Goal: Contribute content: Contribute content

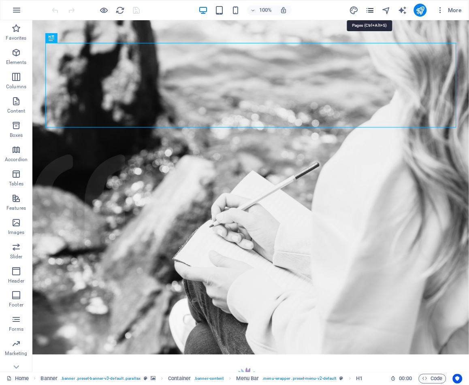
click at [373, 12] on icon "pages" at bounding box center [369, 10] width 9 height 9
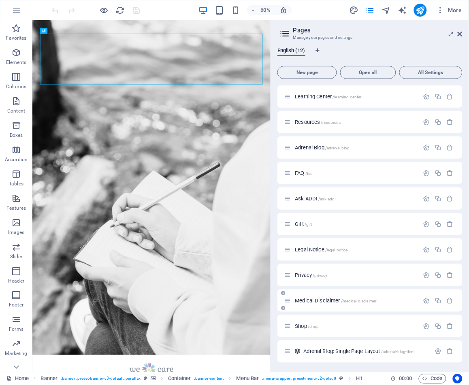
scroll to position [25, 0]
click at [360, 350] on span "Adrenal Blog: Single Page Layout /adrenal-blog-item" at bounding box center [358, 352] width 111 height 6
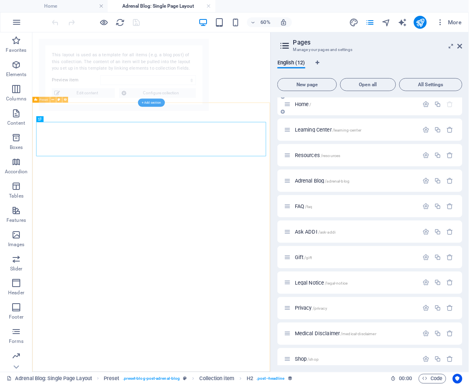
select select "68992056523d7fee880e96d4"
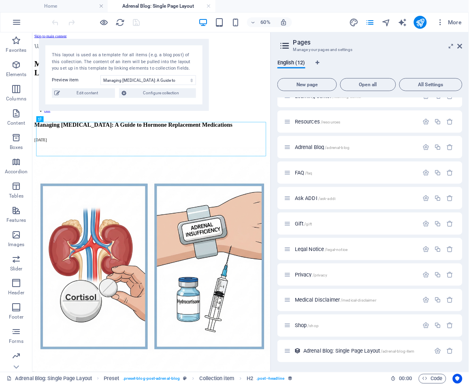
scroll to position [37, 0]
click at [310, 148] on span "Adrenal Blog /adrenal-blog" at bounding box center [322, 148] width 55 height 6
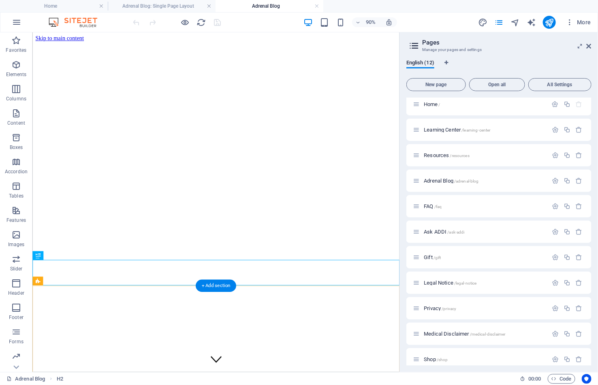
scroll to position [0, 0]
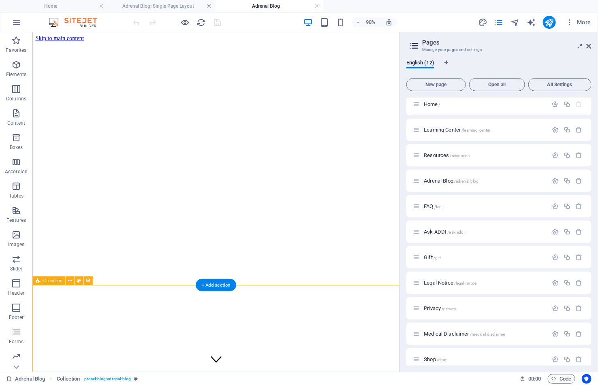
select select "columns.publishing_date_DESC"
select select "columns.status"
select select "columns.publishing_date"
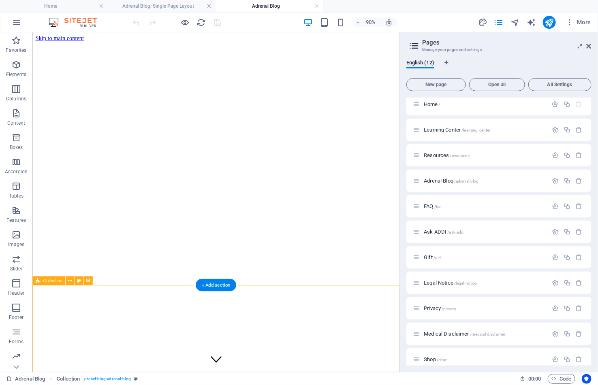
select select "past"
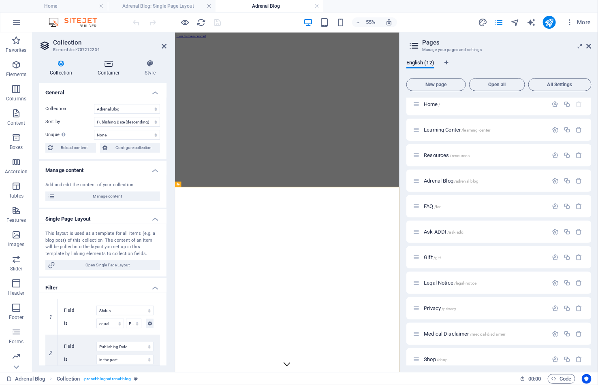
click at [110, 60] on icon at bounding box center [109, 64] width 44 height 8
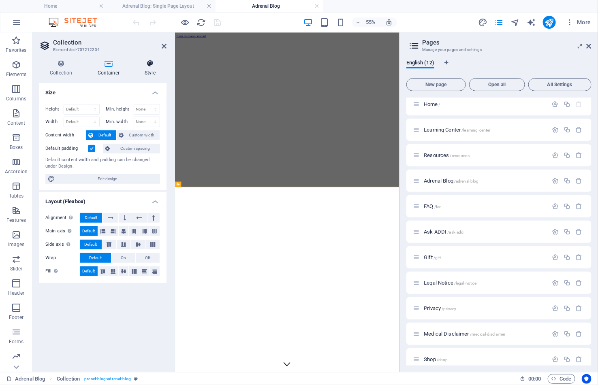
click at [150, 63] on icon at bounding box center [150, 64] width 33 height 8
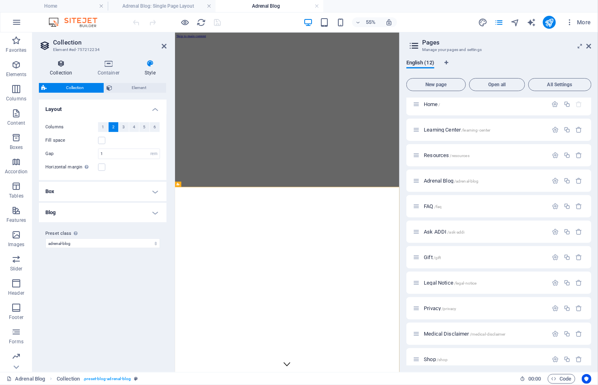
click at [55, 66] on icon at bounding box center [61, 64] width 45 height 8
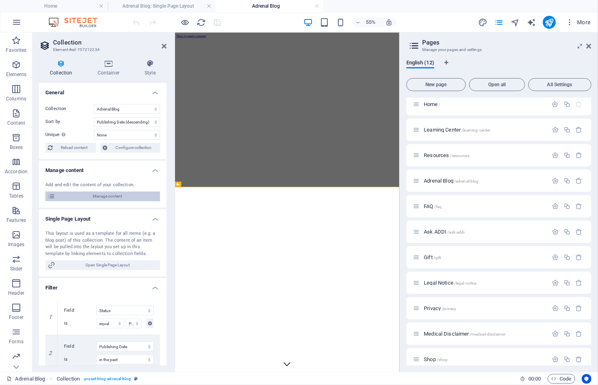
click at [110, 198] on span "Manage content" at bounding box center [108, 197] width 100 height 10
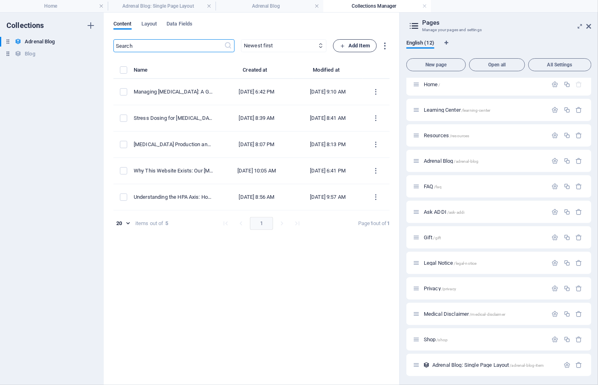
click at [360, 45] on span "Add Item" at bounding box center [355, 46] width 30 height 10
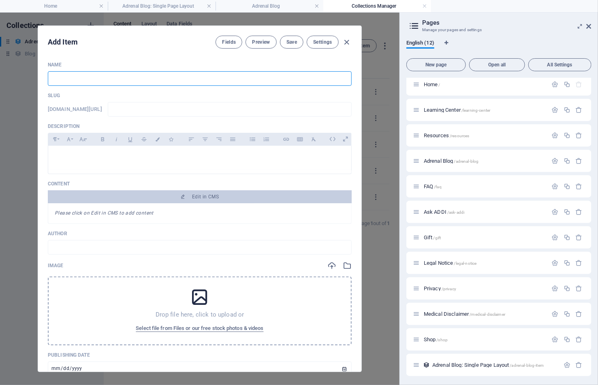
click at [128, 77] on input "text" at bounding box center [200, 78] width 304 height 15
paste input "Impacts of SAI on the Heart"
type input "Impacts of SAI on the Heart"
type input "impacts-of-sai-on-the-heart"
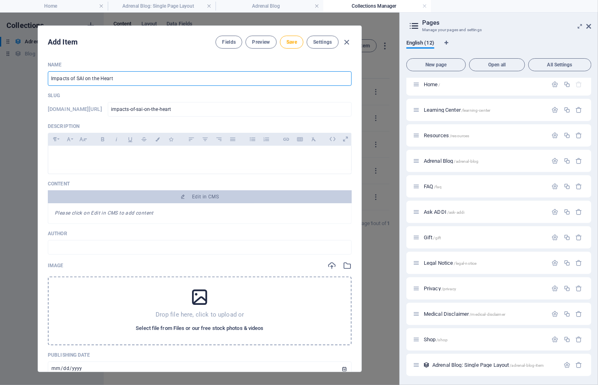
type input "Impacts of SAI on the Heart"
click at [222, 328] on span "Select file from Files or our free stock photos & videos" at bounding box center [200, 329] width 128 height 10
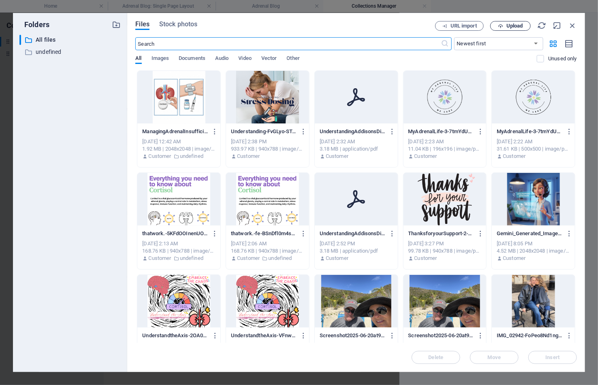
click at [469, 26] on span "Upload" at bounding box center [514, 25] width 17 height 5
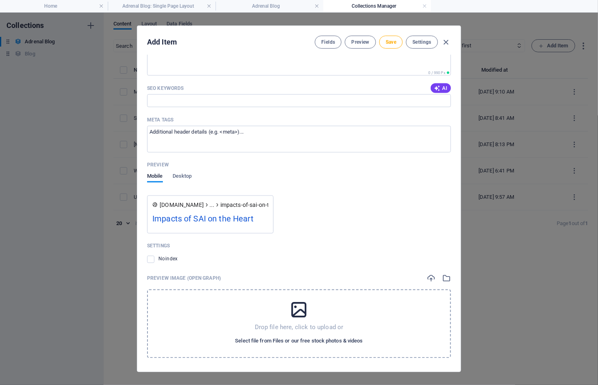
scroll to position [527, 0]
click at [293, 339] on span "Select file from Files or our free stock photos & videos" at bounding box center [299, 342] width 128 height 10
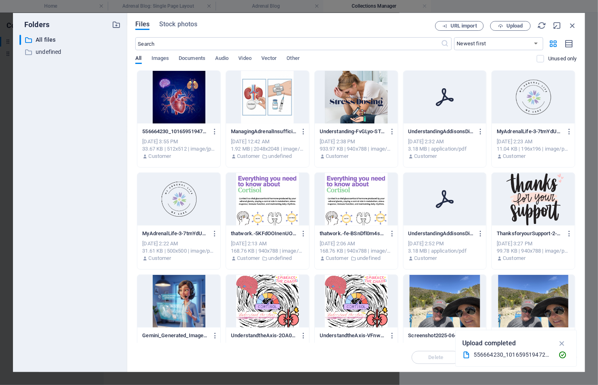
click at [200, 110] on div at bounding box center [178, 97] width 83 height 53
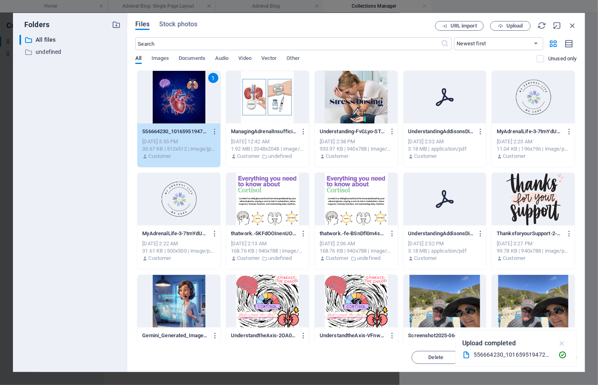
click at [469, 341] on icon "button" at bounding box center [561, 343] width 9 height 9
click at [469, 355] on span "Insert" at bounding box center [552, 357] width 42 height 5
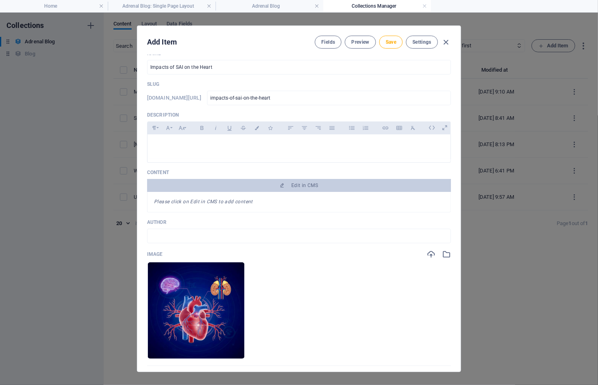
scroll to position [7, 0]
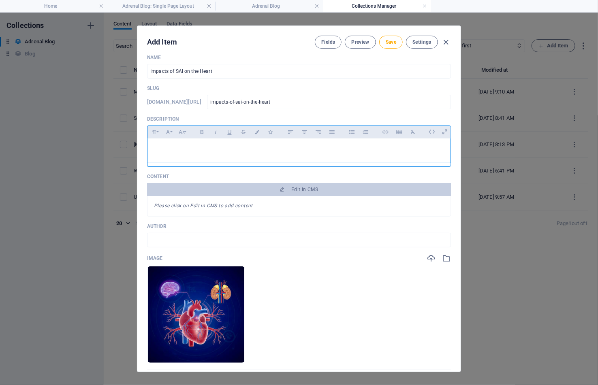
click at [288, 160] on div at bounding box center [298, 151] width 303 height 24
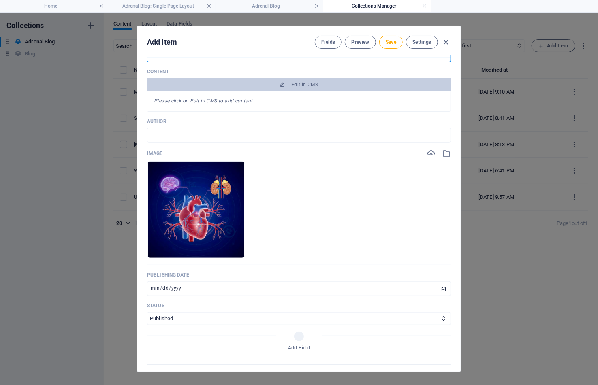
scroll to position [128, 0]
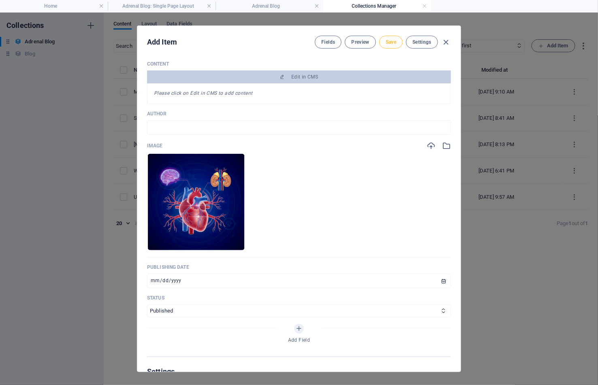
click at [395, 40] on span "Save" at bounding box center [391, 42] width 11 height 6
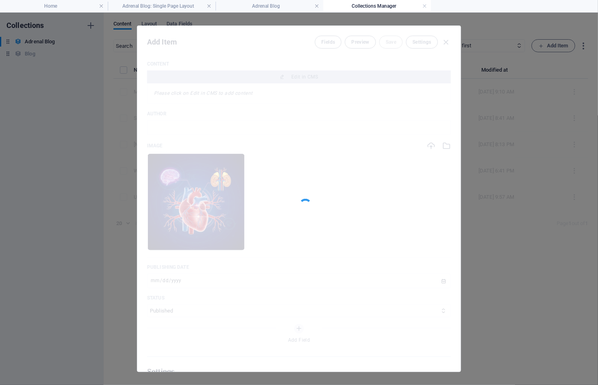
type input "impacts-of-sai-on-the-heart"
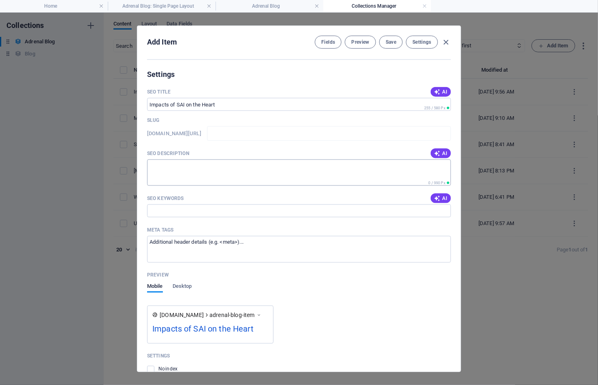
scroll to position [425, 0]
click at [441, 151] on span "AI" at bounding box center [441, 154] width 14 height 6
type input "impacts-of-sai-on-the-heart"
type textarea "Discover how secondary adrenal insufficiency (SAI) affects heart health due to …"
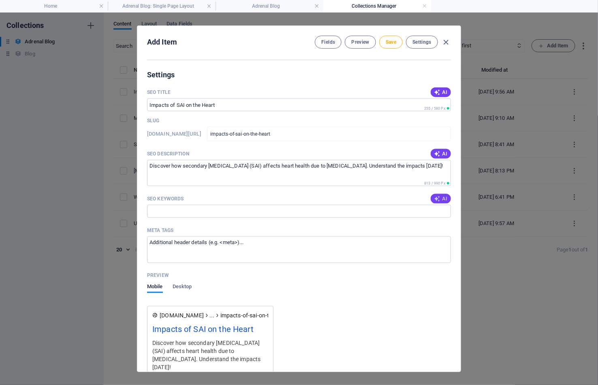
click at [442, 196] on span "AI" at bounding box center [441, 199] width 14 height 6
type input "secondary adrenal insufficiency, SAI heart impacts, cortisol deficiency heart h…"
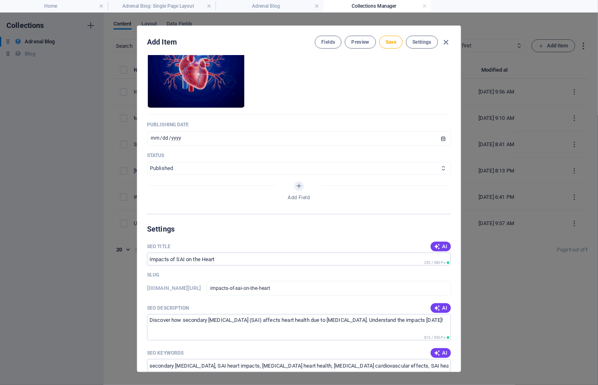
scroll to position [264, 0]
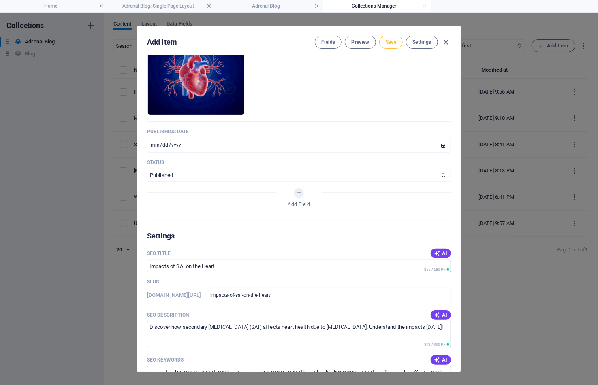
click at [393, 42] on span "Save" at bounding box center [391, 42] width 11 height 6
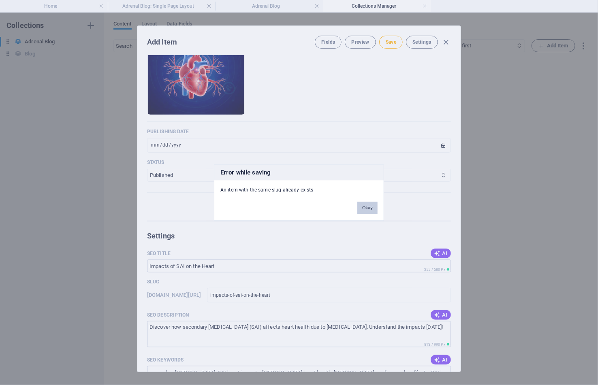
click at [367, 211] on button "Okay" at bounding box center [367, 208] width 20 height 12
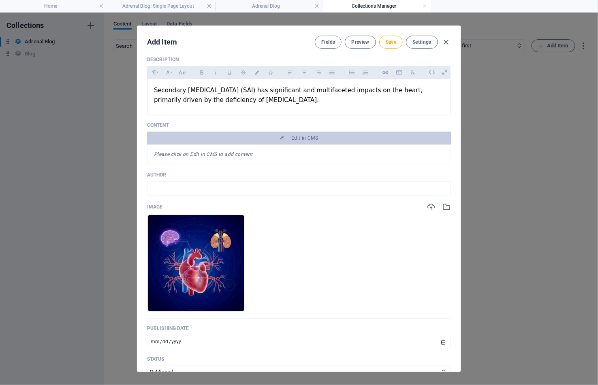
scroll to position [63, 0]
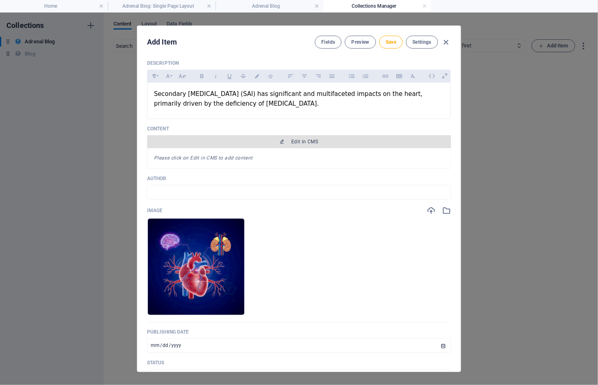
click at [307, 144] on button "Edit in CMS" at bounding box center [299, 141] width 304 height 13
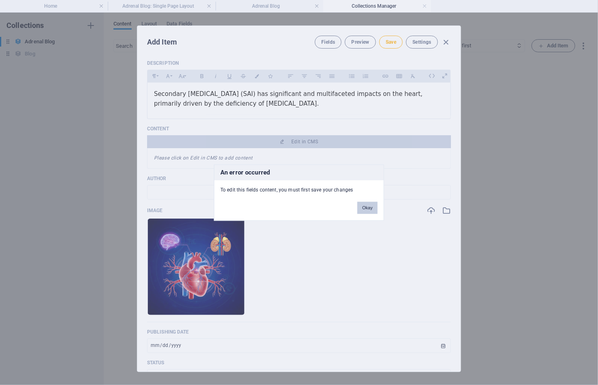
click at [366, 209] on button "Okay" at bounding box center [367, 208] width 20 height 12
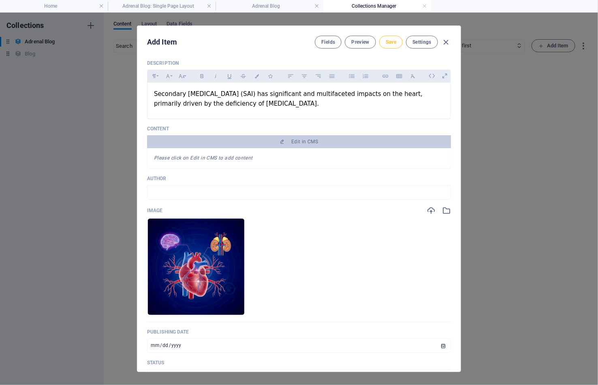
click at [392, 43] on span "Save" at bounding box center [391, 42] width 11 height 6
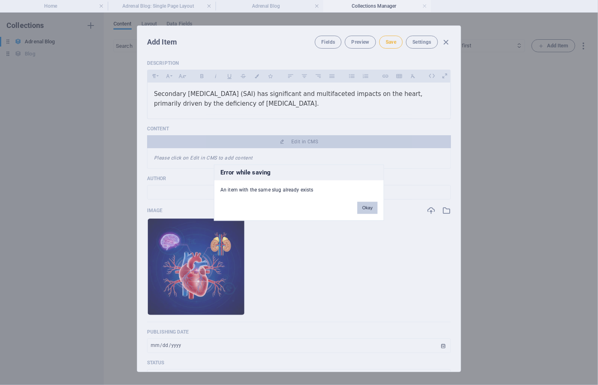
click at [363, 209] on button "Okay" at bounding box center [367, 208] width 20 height 12
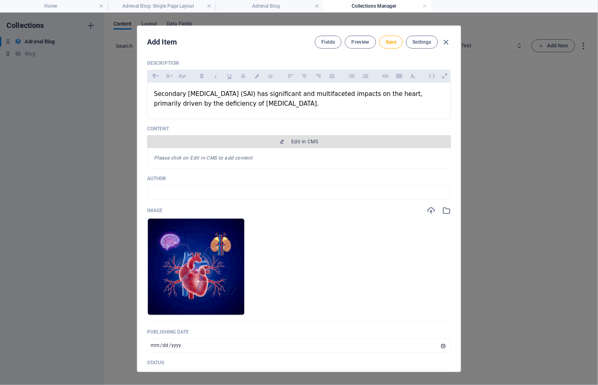
click at [300, 139] on span "Edit in CMS" at bounding box center [304, 142] width 27 height 6
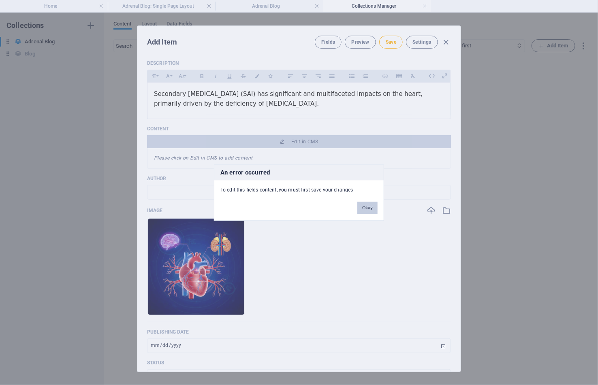
click at [371, 207] on button "Okay" at bounding box center [367, 208] width 20 height 12
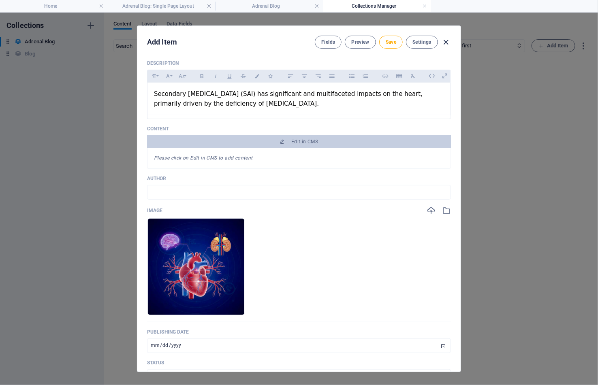
click at [448, 38] on icon "button" at bounding box center [445, 42] width 9 height 9
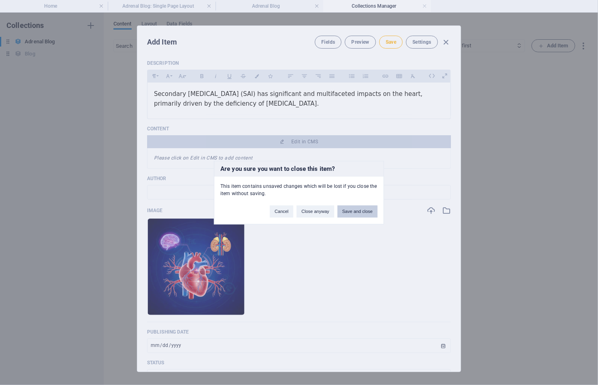
click at [356, 212] on button "Save and close" at bounding box center [357, 211] width 40 height 12
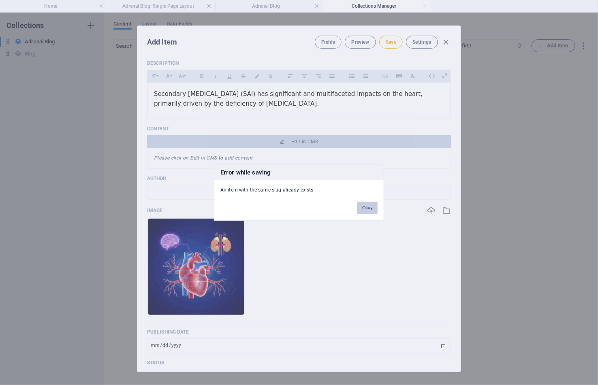
click at [369, 207] on button "Okay" at bounding box center [367, 208] width 20 height 12
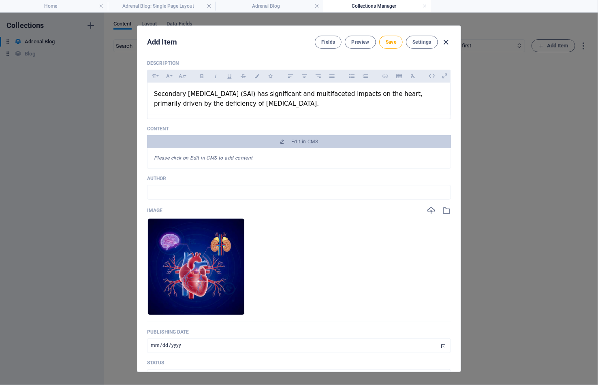
click at [449, 40] on icon "button" at bounding box center [445, 42] width 9 height 9
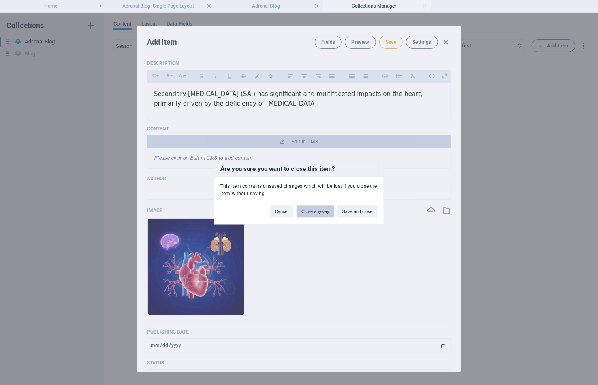
click at [316, 210] on button "Close anyway" at bounding box center [314, 211] width 37 height 12
type input "impacts-of-sai-on-the-heart"
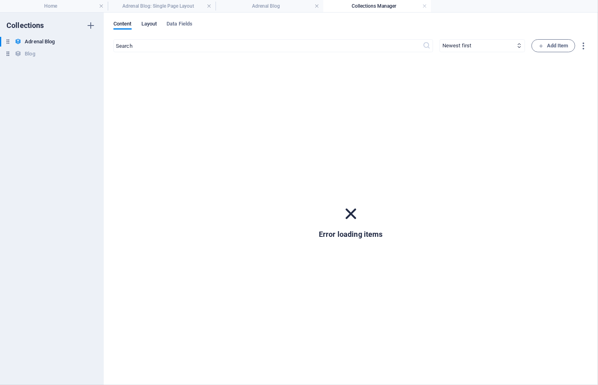
click at [150, 21] on span "Layout" at bounding box center [149, 24] width 16 height 11
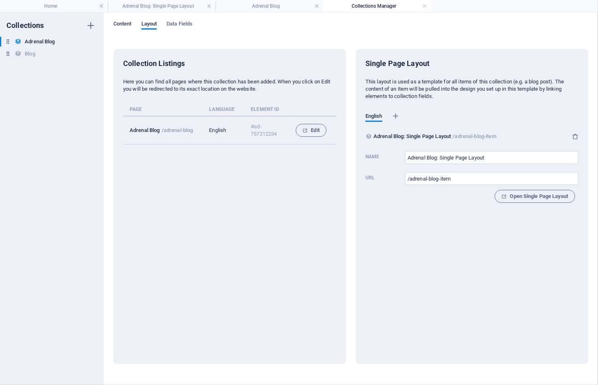
click at [122, 22] on span "Content" at bounding box center [122, 24] width 18 height 11
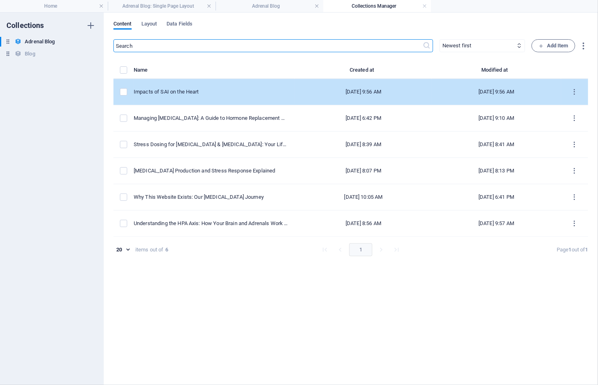
click at [144, 91] on div "Impacts of SAI on the Heart" at bounding box center [211, 91] width 155 height 7
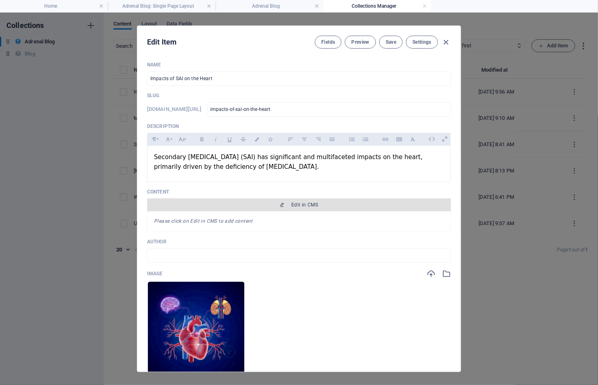
click at [296, 206] on span "Edit in CMS" at bounding box center [304, 205] width 27 height 6
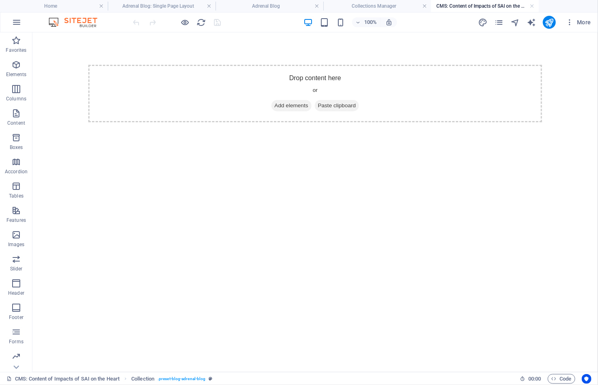
scroll to position [0, 0]
click at [15, 67] on icon "button" at bounding box center [16, 65] width 10 height 10
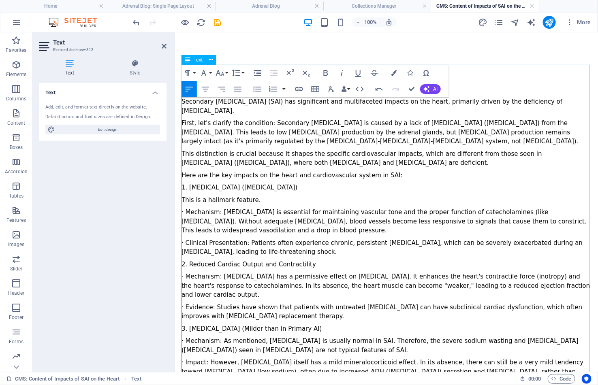
drag, startPoint x: 296, startPoint y: 176, endPoint x: 181, endPoint y: 177, distance: 115.4
click at [181, 183] on div "1. Hypotension (Low Blood Pressure)" at bounding box center [386, 187] width 410 height 9
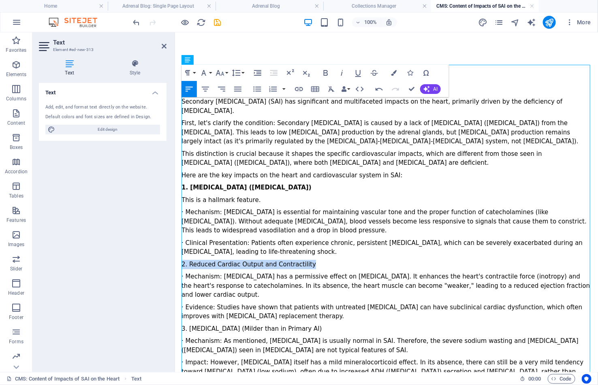
drag, startPoint x: 310, startPoint y: 252, endPoint x: 173, endPoint y: 254, distance: 137.7
drag, startPoint x: 339, startPoint y: 308, endPoint x: 180, endPoint y: 308, distance: 159.2
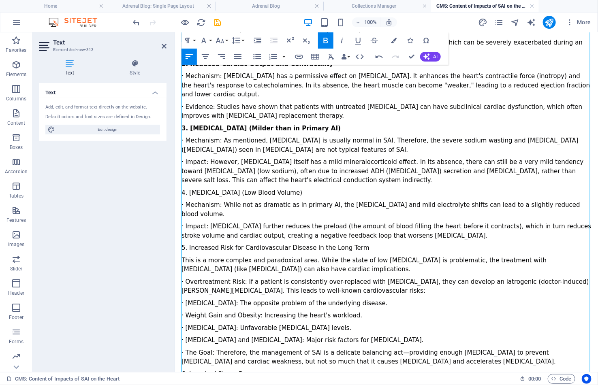
scroll to position [214, 0]
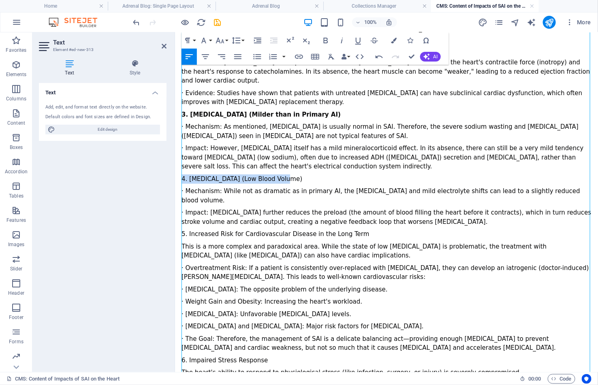
drag, startPoint x: 292, startPoint y: 160, endPoint x: 164, endPoint y: 158, distance: 127.2
click at [175, 158] on html "Skip to main content Secondary adrenal insufficiency (SAI) has significant and …" at bounding box center [386, 187] width 423 height 739
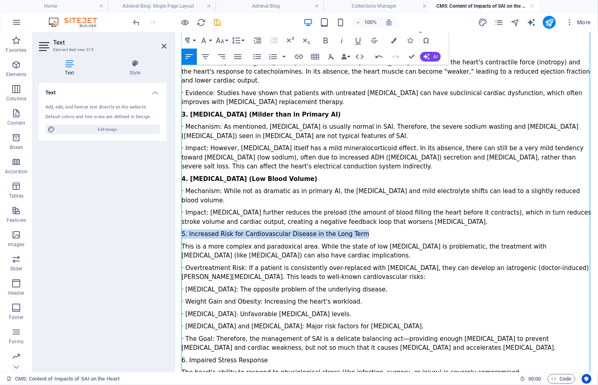
drag, startPoint x: 356, startPoint y: 212, endPoint x: 181, endPoint y: 213, distance: 174.6
click at [181, 229] on div "5. Increased Risk for Cardiovascular Disease in the Long Term" at bounding box center [386, 233] width 410 height 9
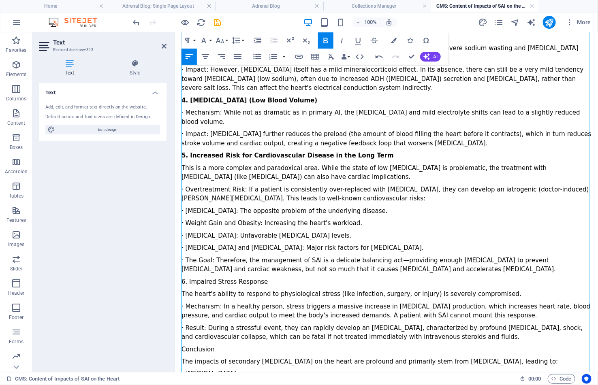
scroll to position [295, 0]
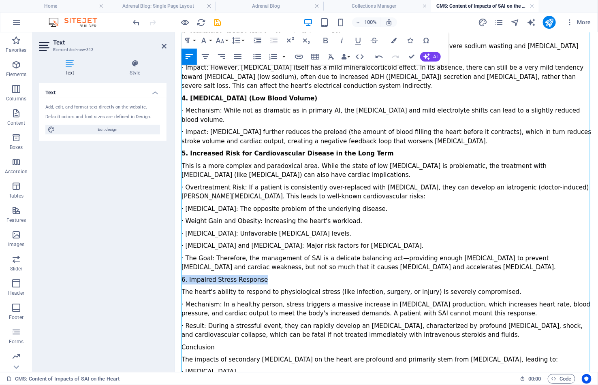
drag, startPoint x: 265, startPoint y: 258, endPoint x: 166, endPoint y: 258, distance: 99.2
click at [175, 258] on html "Skip to main content Secondary adrenal insufficiency (SAI) has significant and …" at bounding box center [386, 106] width 423 height 739
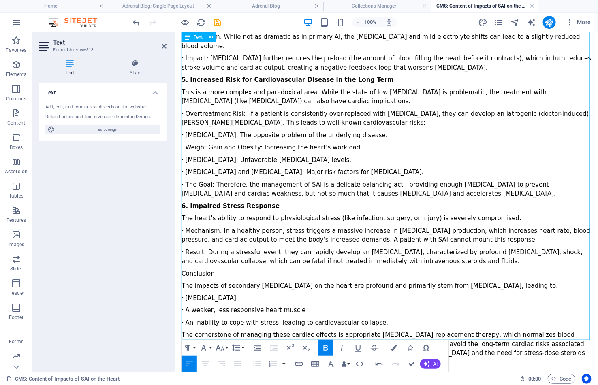
scroll to position [368, 0]
drag, startPoint x: 220, startPoint y: 254, endPoint x: 173, endPoint y: 254, distance: 47.0
click at [175, 254] on html "Skip to main content Secondary adrenal insufficiency (SAI) has significant and …" at bounding box center [386, 33] width 423 height 739
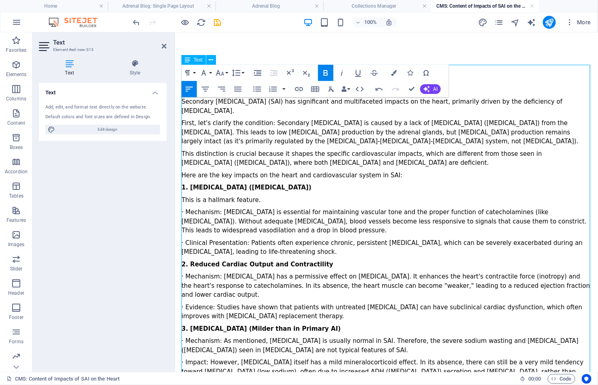
scroll to position [0, 0]
click at [217, 21] on icon "save" at bounding box center [217, 22] width 9 height 9
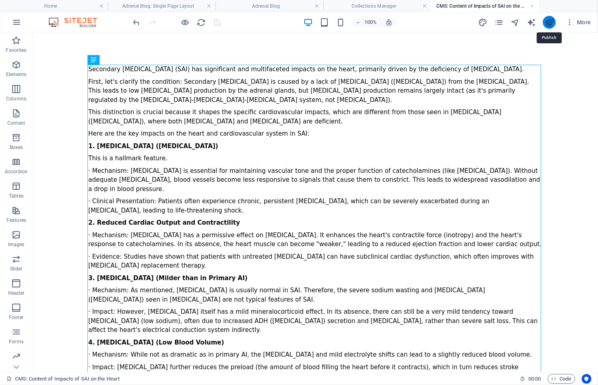
click at [469, 21] on icon "publish" at bounding box center [548, 22] width 9 height 9
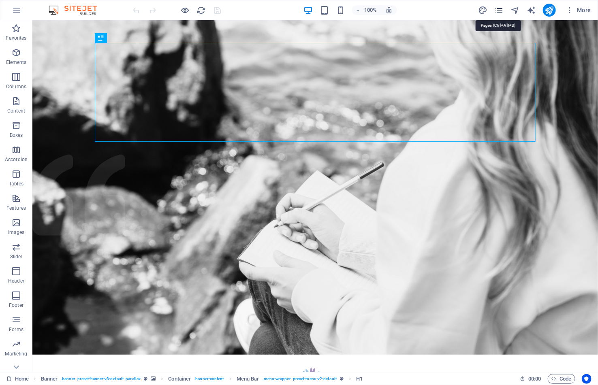
click at [498, 9] on icon "pages" at bounding box center [498, 10] width 9 height 9
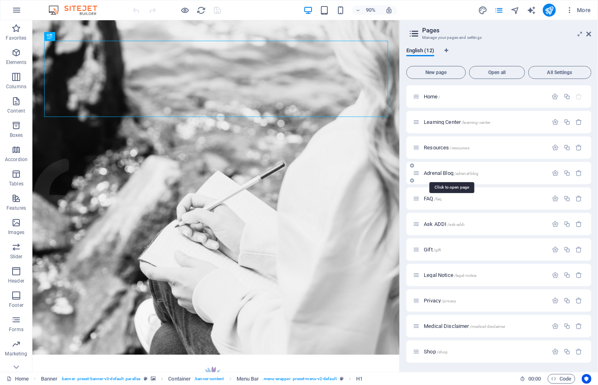
click at [442, 175] on span "Adrenal Blog /adrenal-blog" at bounding box center [451, 173] width 55 height 6
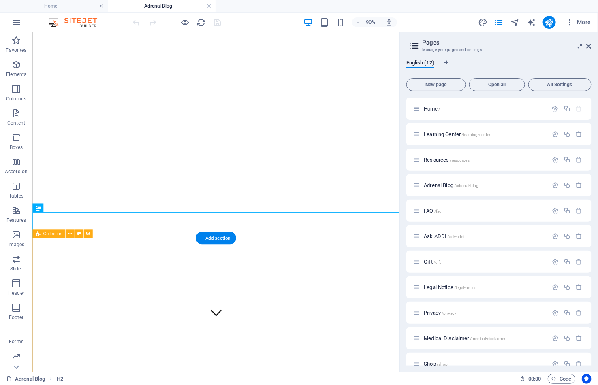
scroll to position [53, 0]
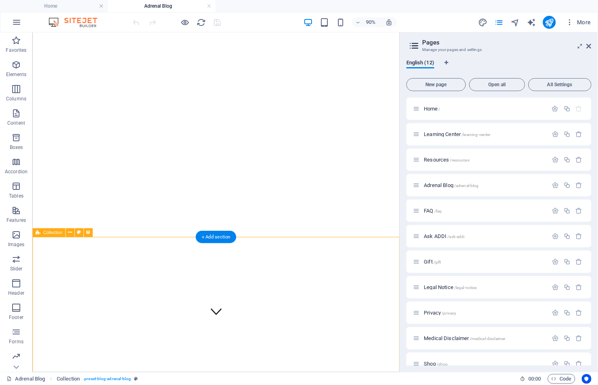
select select "columns.publishing_date_DESC"
select select "columns.status"
select select "columns.publishing_date"
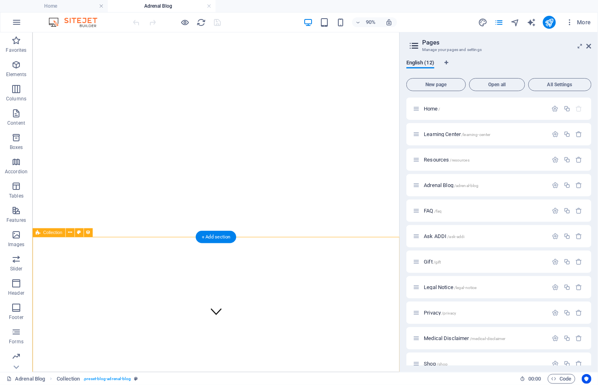
select select "past"
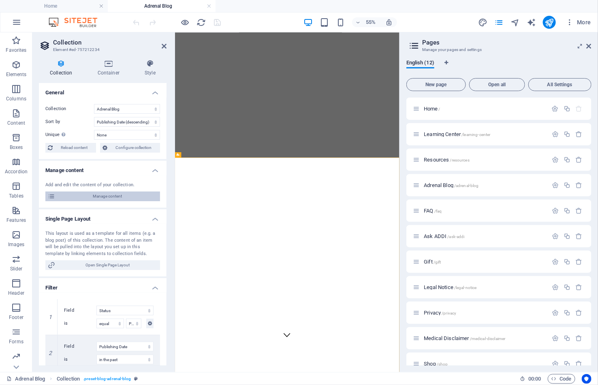
click at [98, 196] on span "Manage content" at bounding box center [108, 197] width 100 height 10
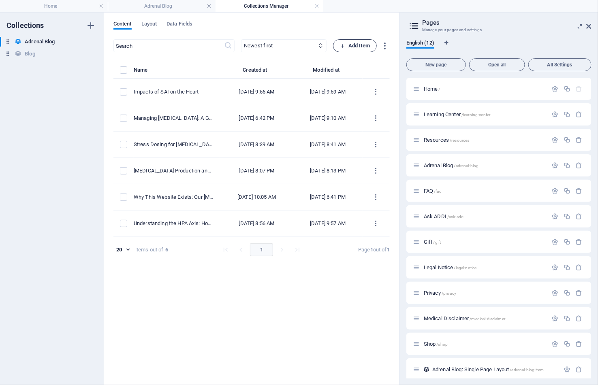
click at [359, 43] on span "Add Item" at bounding box center [355, 46] width 30 height 10
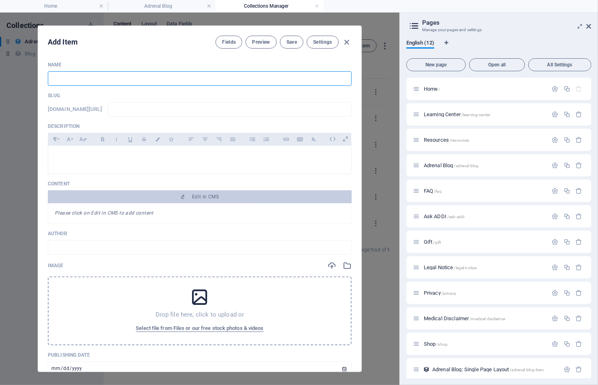
click at [120, 79] on input "text" at bounding box center [200, 78] width 304 height 15
paste input "The Ripple Effect: How [MEDICAL_DATA] Disrupts Your Entire System"
type input "The Ripple Effect: How [MEDICAL_DATA] Disrupts Your Entire System"
type input "the-ripple-effect-how-[MEDICAL_DATA]-disrupts-your-entire-system"
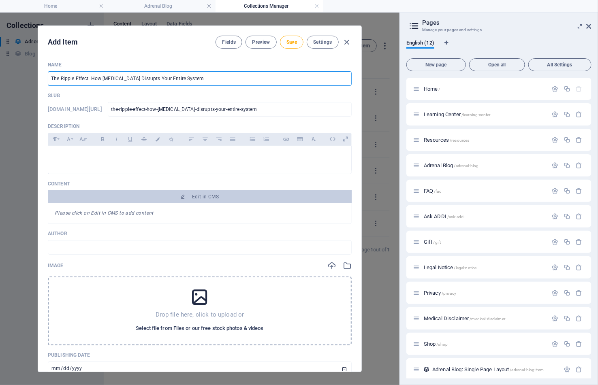
type input "The Ripple Effect: How [MEDICAL_DATA] Disrupts Your Entire System"
click at [189, 324] on span "Select file from Files or our free stock photos & videos" at bounding box center [200, 329] width 128 height 10
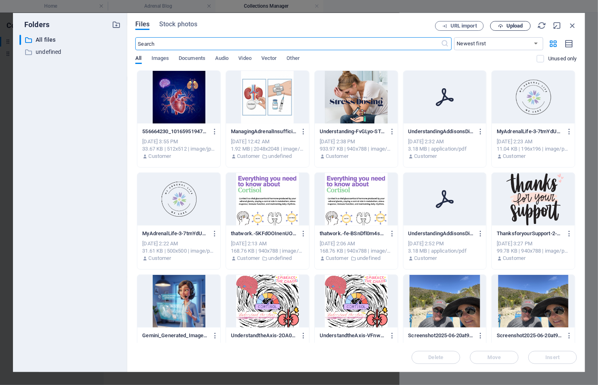
click at [507, 28] on span "Upload" at bounding box center [514, 25] width 17 height 5
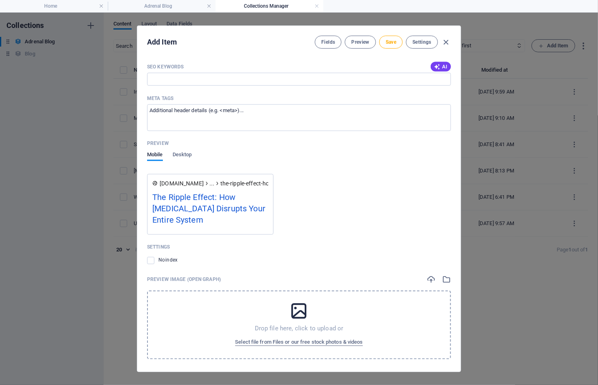
scroll to position [548, 0]
click at [341, 338] on span "Select file from Files or our free stock photos & videos" at bounding box center [299, 343] width 128 height 10
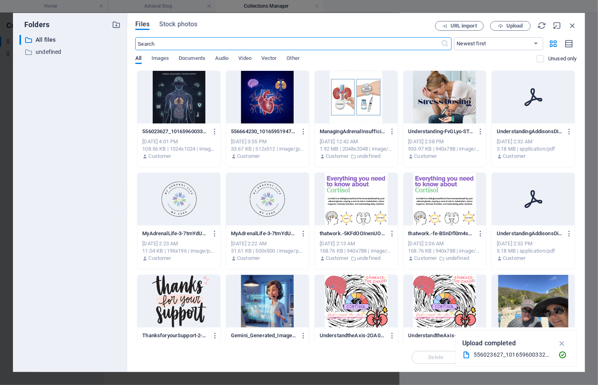
click at [179, 107] on div at bounding box center [178, 97] width 83 height 53
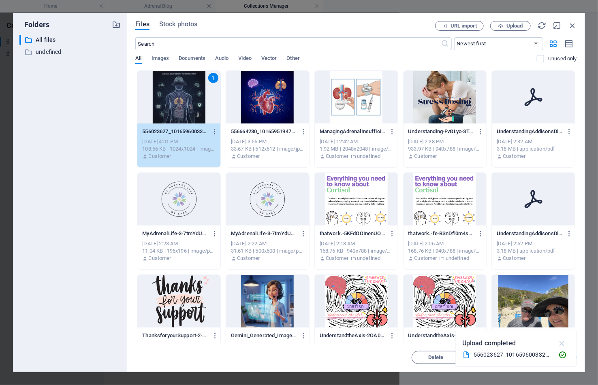
click at [561, 341] on icon "button" at bounding box center [561, 343] width 9 height 9
click at [554, 358] on span "Insert" at bounding box center [553, 357] width 14 height 5
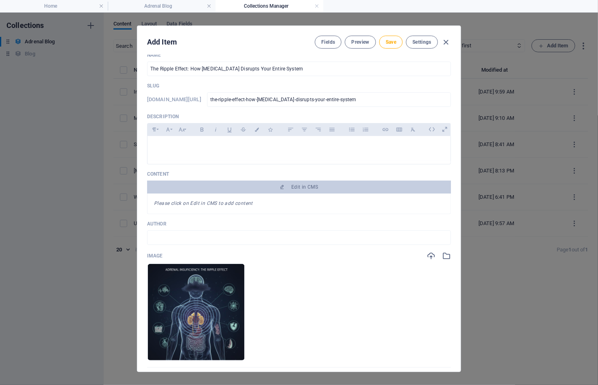
scroll to position [9, 0]
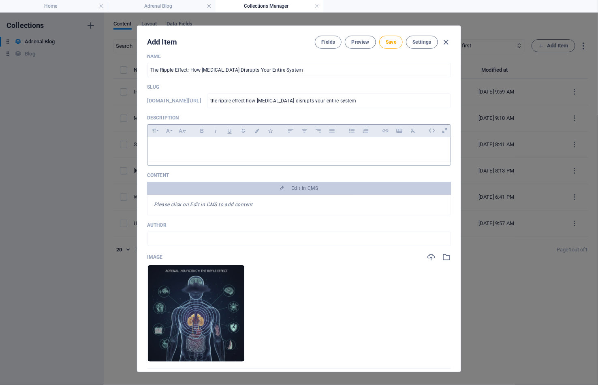
click at [230, 152] on div at bounding box center [298, 149] width 303 height 24
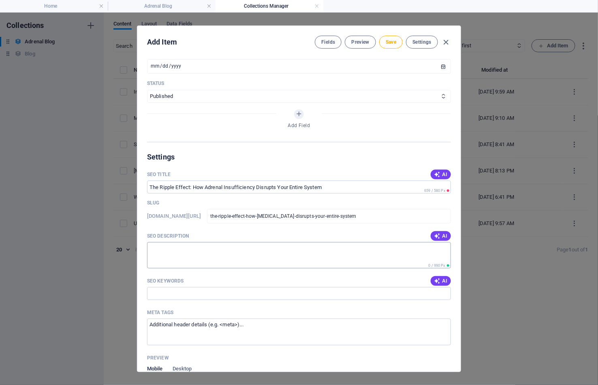
scroll to position [394, 0]
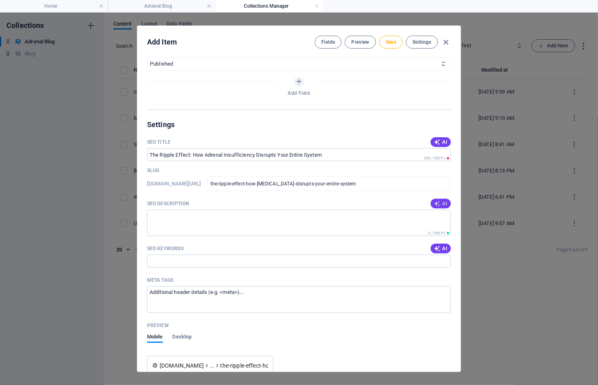
click at [438, 200] on icon "button" at bounding box center [437, 203] width 6 height 6
type textarea "Discover how [MEDICAL_DATA] disrupts your bodys communication, affecting more t…"
click at [437, 245] on icon "button" at bounding box center [437, 248] width 6 height 6
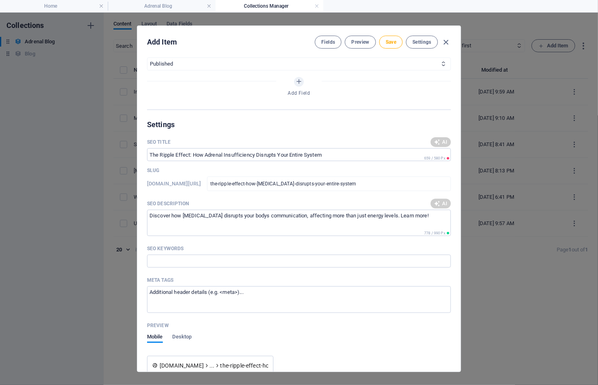
type input "[MEDICAL_DATA], systemic communication breakdown, extreme fatigue, adrenal heal…"
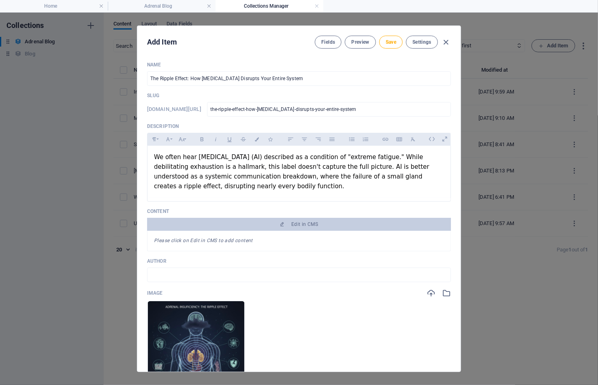
scroll to position [0, 0]
click at [392, 44] on span "Save" at bounding box center [391, 42] width 11 height 6
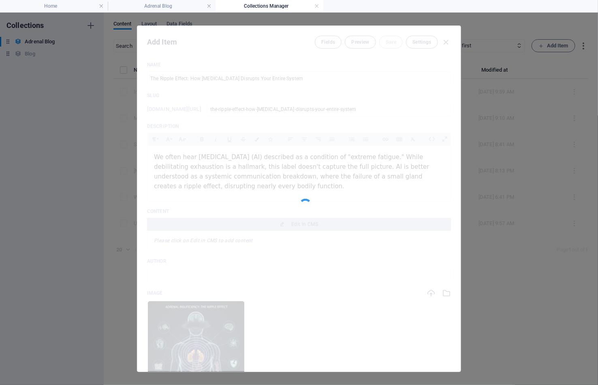
type input "the-ripple-effect-how-[MEDICAL_DATA]-disrupts-your-entire-system"
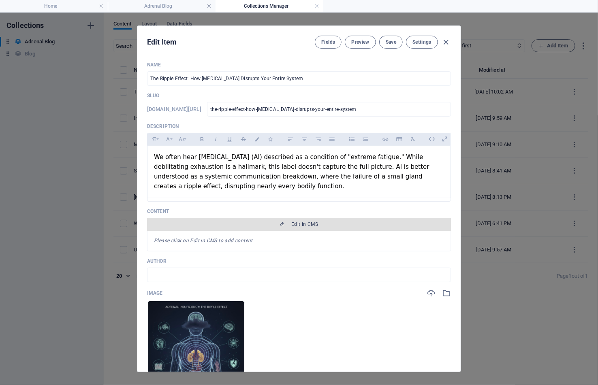
click at [303, 224] on span "Edit in CMS" at bounding box center [304, 224] width 27 height 6
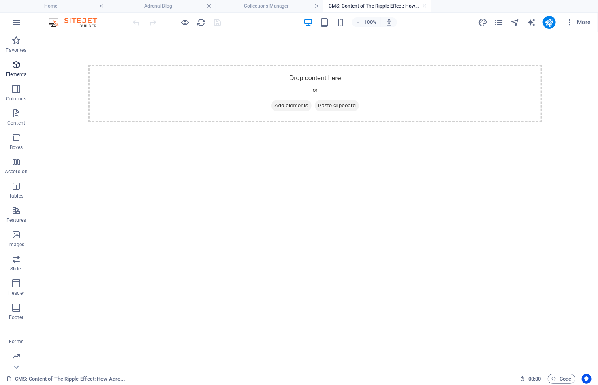
click at [15, 67] on icon "button" at bounding box center [16, 65] width 10 height 10
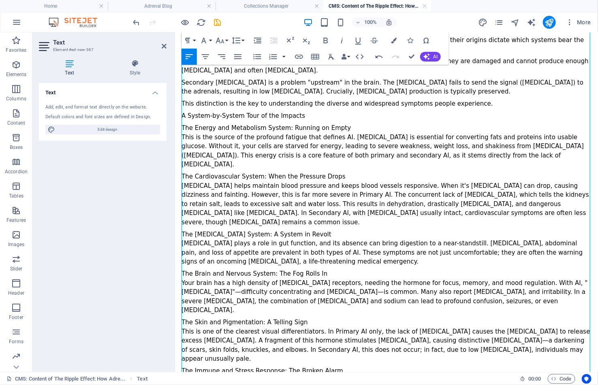
scroll to position [90, 0]
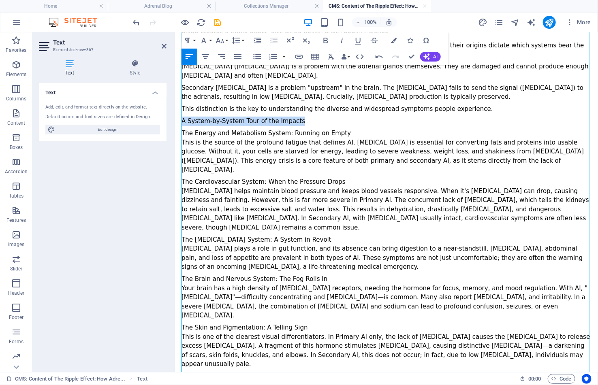
drag, startPoint x: 303, startPoint y: 119, endPoint x: 181, endPoint y: 119, distance: 121.1
click at [181, 119] on div "A System-by-System Tour of the Impacts" at bounding box center [386, 120] width 410 height 9
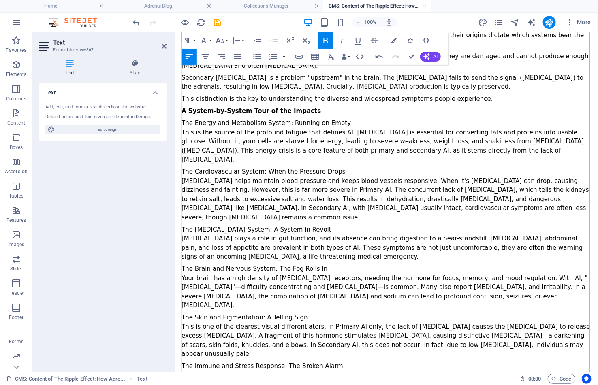
scroll to position [99, 0]
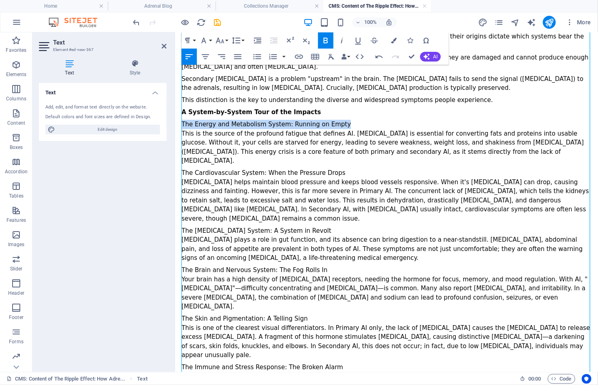
drag, startPoint x: 340, startPoint y: 123, endPoint x: 181, endPoint y: 124, distance: 159.2
click at [181, 124] on div "The Energy and Metabolism System: Running on Empty" at bounding box center [386, 123] width 410 height 9
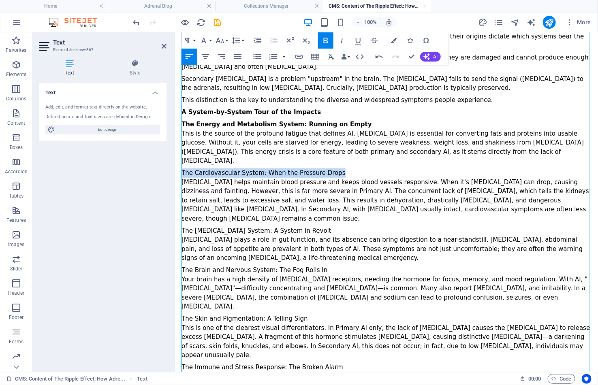
drag, startPoint x: 340, startPoint y: 161, endPoint x: 181, endPoint y: 162, distance: 159.2
click at [181, 168] on div "The Cardiovascular System: When the Pressure Drops" at bounding box center [386, 172] width 410 height 9
drag, startPoint x: 320, startPoint y: 220, endPoint x: 181, endPoint y: 219, distance: 139.3
click at [181, 226] on div "The [MEDICAL_DATA] System: A System in Revolt" at bounding box center [386, 230] width 410 height 9
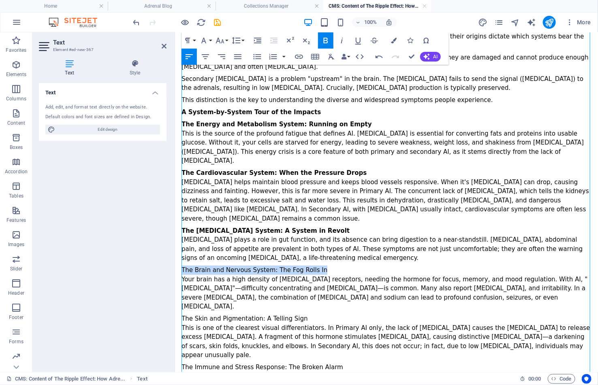
drag, startPoint x: 326, startPoint y: 258, endPoint x: 180, endPoint y: 256, distance: 145.8
click at [180, 256] on div "We often hear [MEDICAL_DATA] (AI) described as a condition of "extreme fatigue.…" at bounding box center [386, 290] width 423 height 714
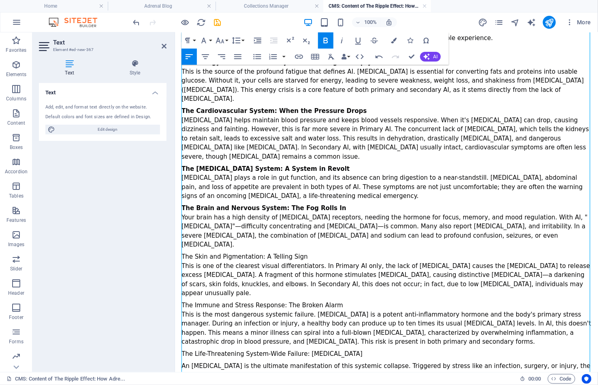
scroll to position [211, 0]
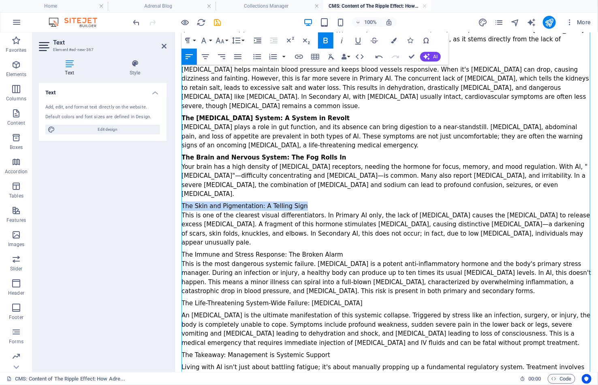
drag, startPoint x: 306, startPoint y: 188, endPoint x: 178, endPoint y: 186, distance: 128.0
click at [178, 186] on div "We often hear [MEDICAL_DATA] (AI) described as a condition of "extreme fatigue.…" at bounding box center [386, 178] width 423 height 714
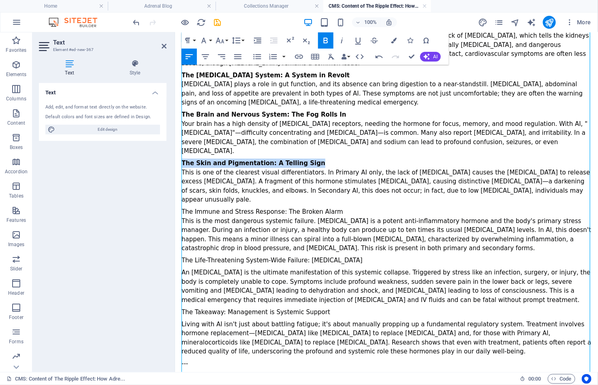
scroll to position [256, 0]
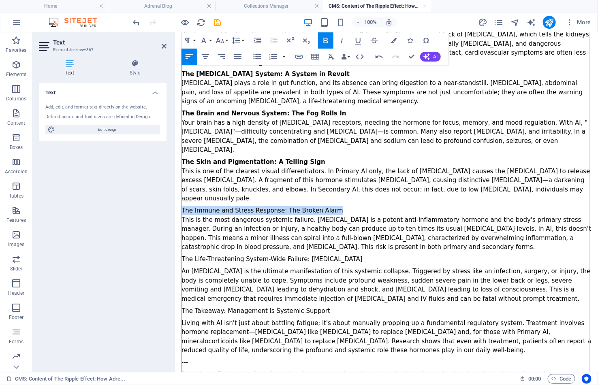
drag, startPoint x: 335, startPoint y: 180, endPoint x: 171, endPoint y: 183, distance: 164.1
click at [175, 183] on html "Skip to main content We often hear [MEDICAL_DATA] (AI) described as a condition…" at bounding box center [386, 133] width 423 height 714
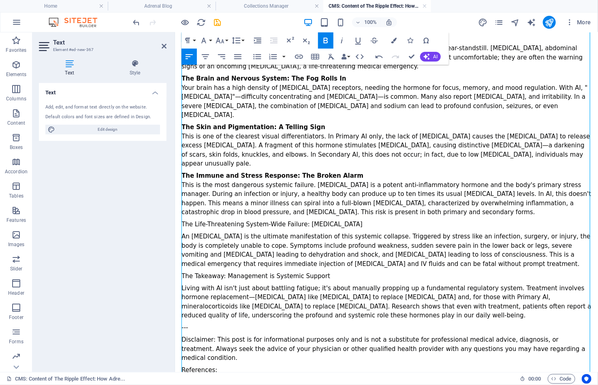
scroll to position [291, 0]
drag, startPoint x: 346, startPoint y: 192, endPoint x: 165, endPoint y: 187, distance: 181.1
click at [175, 187] on html "Skip to main content We often hear [MEDICAL_DATA] (AI) described as a condition…" at bounding box center [386, 98] width 423 height 714
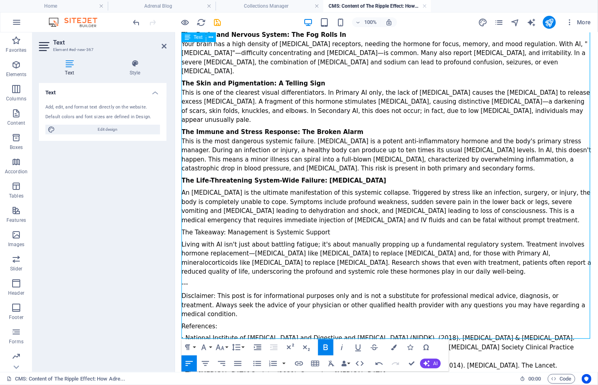
scroll to position [334, 0]
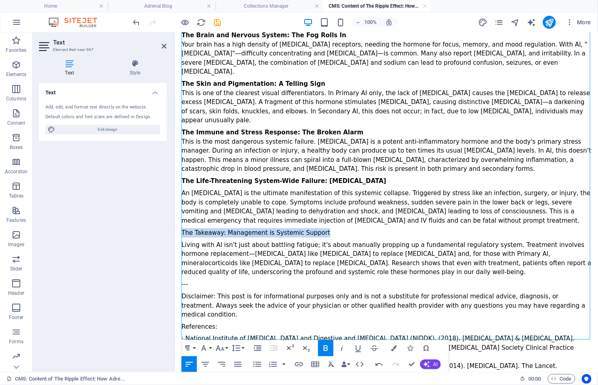
drag, startPoint x: 324, startPoint y: 200, endPoint x: 177, endPoint y: 198, distance: 147.5
click at [177, 198] on div "We often hear [MEDICAL_DATA] (AI) described as a condition of "extreme fatigue.…" at bounding box center [386, 55] width 423 height 714
drag, startPoint x: 197, startPoint y: 255, endPoint x: 173, endPoint y: 255, distance: 24.3
click at [175, 255] on html "Skip to main content We often hear [MEDICAL_DATA] (AI) described as a condition…" at bounding box center [386, 55] width 423 height 714
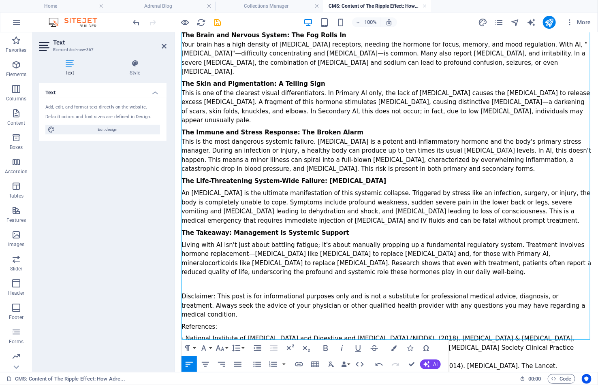
scroll to position [322, 0]
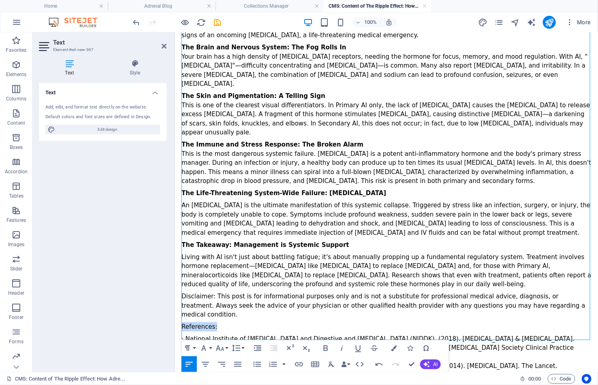
drag, startPoint x: 220, startPoint y: 287, endPoint x: 178, endPoint y: 285, distance: 41.3
click at [178, 285] on div "We often hear [MEDICAL_DATA] (AI) described as a condition of "extreme fatigue.…" at bounding box center [386, 61] width 423 height 702
drag, startPoint x: 211, startPoint y: 265, endPoint x: 181, endPoint y: 265, distance: 30.8
click at [181, 292] on div "Disclaimer: This post is for informational purposes only and is not a substitut…" at bounding box center [386, 306] width 410 height 28
click at [318, 292] on div "Disclaimer: This post is for informational purposes only and is not a substitut…" at bounding box center [386, 306] width 410 height 28
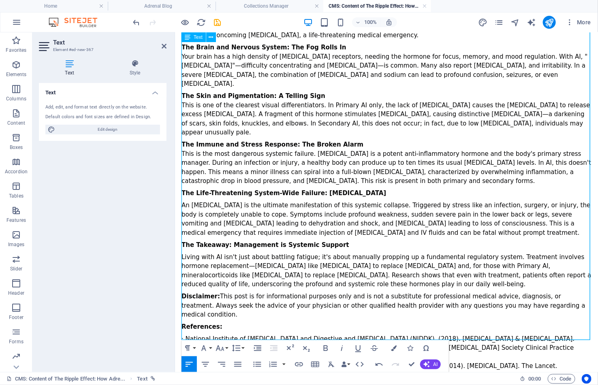
click at [245, 292] on div "Disclaimer: This post is for informational purposes only and is not a substitut…" at bounding box center [386, 306] width 410 height 28
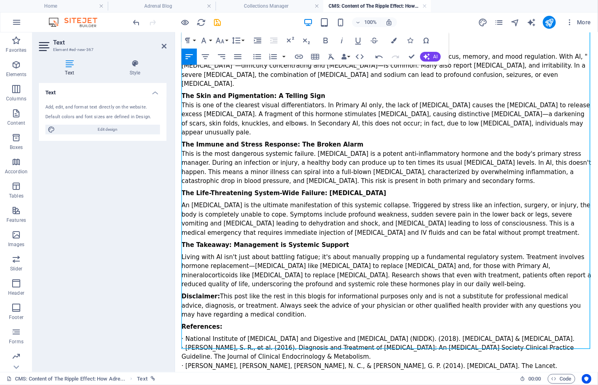
click at [394, 289] on div "We often hear [MEDICAL_DATA] (AI) described as a condition of "extreme fatigue.…" at bounding box center [386, 78] width 410 height 601
drag, startPoint x: 256, startPoint y: 266, endPoint x: 275, endPoint y: 266, distance: 19.4
click at [276, 292] on div "Disclaimer: This post like the rest in this blog is for informational purposes …" at bounding box center [386, 306] width 410 height 28
click at [356, 292] on div "Disclaimer: This post like all posts in this blog is for informational purposes…" at bounding box center [386, 306] width 410 height 28
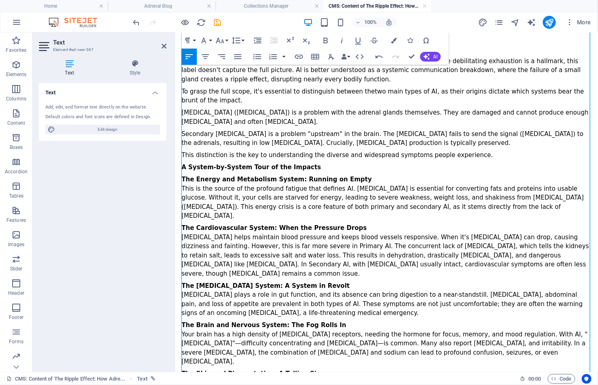
scroll to position [43, 0]
drag, startPoint x: 265, startPoint y: 112, endPoint x: 181, endPoint y: 111, distance: 83.8
click at [181, 111] on div "[MEDICAL_DATA] ([MEDICAL_DATA]) is a problem with the adrenal glands themselves…" at bounding box center [386, 117] width 410 height 18
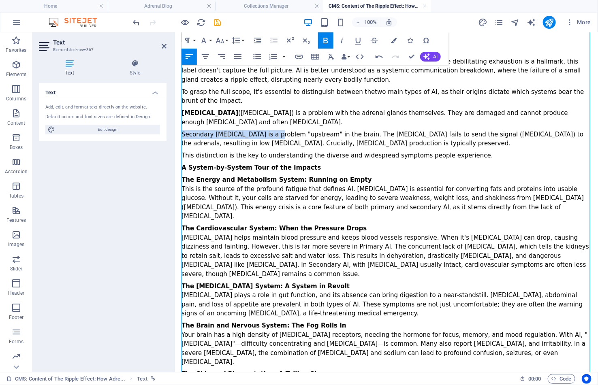
drag, startPoint x: 273, startPoint y: 133, endPoint x: 181, endPoint y: 126, distance: 92.2
click at [181, 126] on div "We often hear [MEDICAL_DATA] (AI) described as a condition of "extreme fatigue.…" at bounding box center [386, 357] width 410 height 601
click at [437, 169] on div "A System-by-System Tour of the Impacts" at bounding box center [386, 167] width 410 height 9
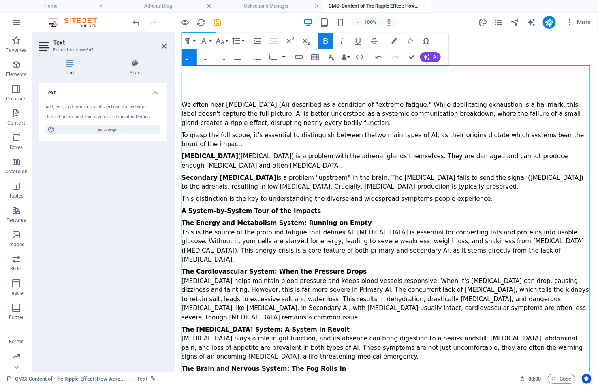
scroll to position [0, 0]
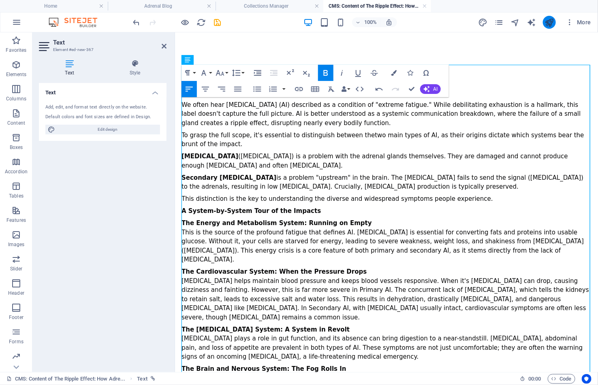
click at [547, 23] on icon "publish" at bounding box center [548, 22] width 9 height 9
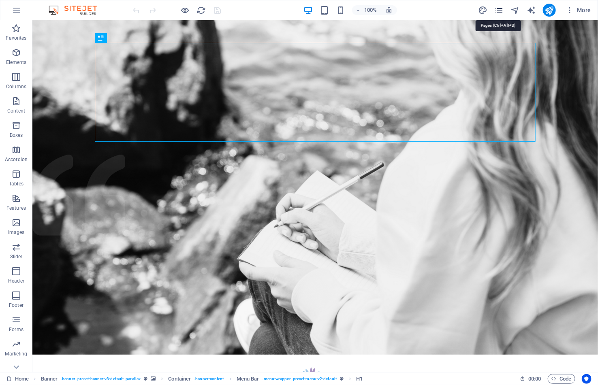
click at [502, 9] on icon "pages" at bounding box center [498, 10] width 9 height 9
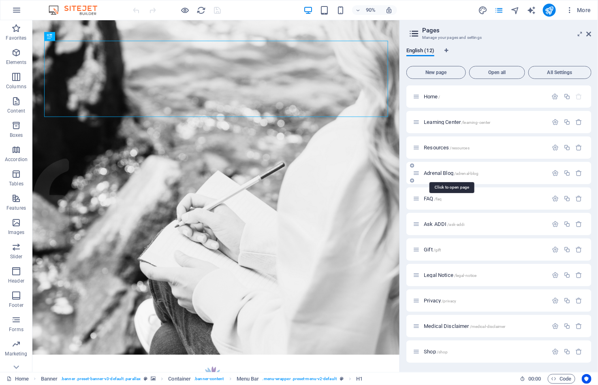
click at [437, 172] on span "Adrenal Blog /adrenal-blog" at bounding box center [451, 173] width 55 height 6
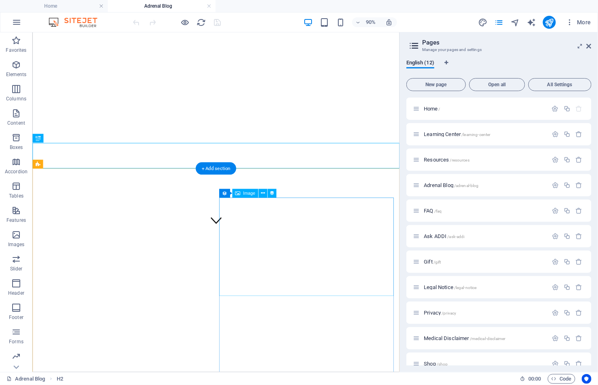
scroll to position [158, 0]
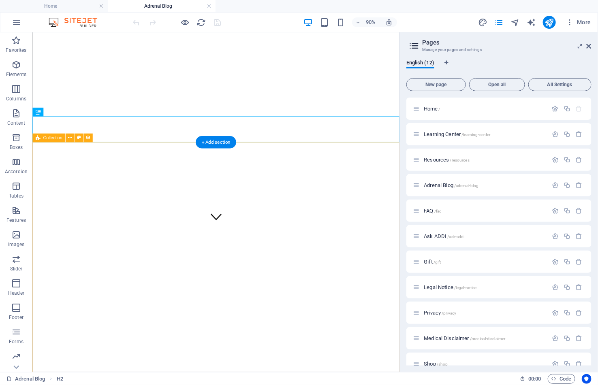
select select "columns.publishing_date_DESC"
select select "columns.status"
select select "columns.publishing_date"
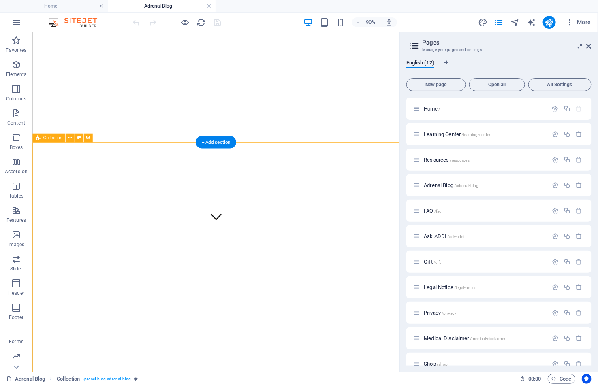
select select "past"
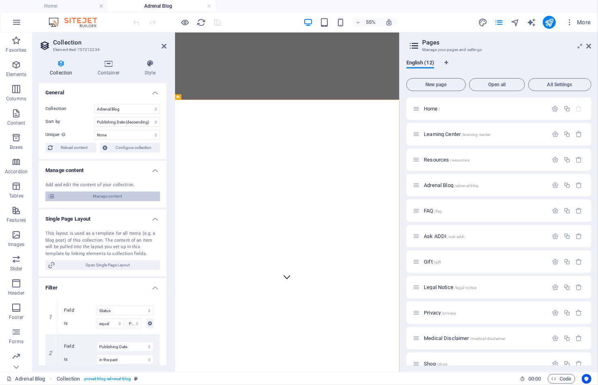
click at [106, 196] on span "Manage content" at bounding box center [108, 197] width 100 height 10
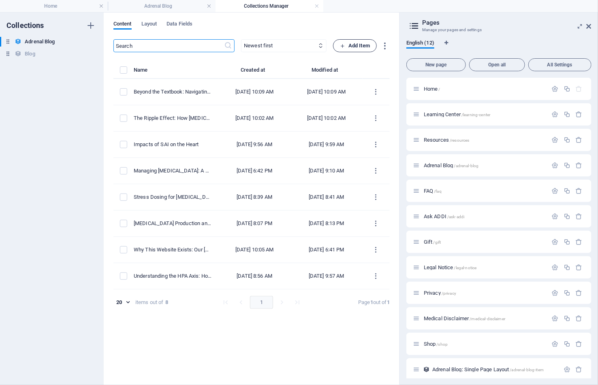
click at [349, 48] on span "Add Item" at bounding box center [355, 46] width 30 height 10
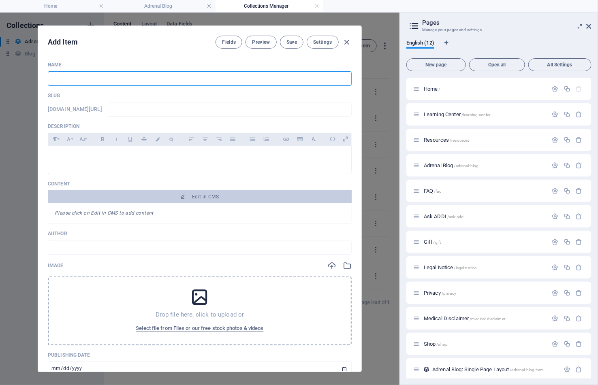
click at [161, 83] on input "text" at bounding box center [200, 78] width 304 height 15
paste input "The Overheated Engine: Why Heat and Sweating Are a Struggle with Adrenal Insuff…"
type input "The Overheated Engine: Why Heat and Sweating Are a Struggle with Adrenal Insuff…"
type input "the-overheated-engine-why-heat-and-sweating-are-a-struggle-with-adrenal-insuffi…"
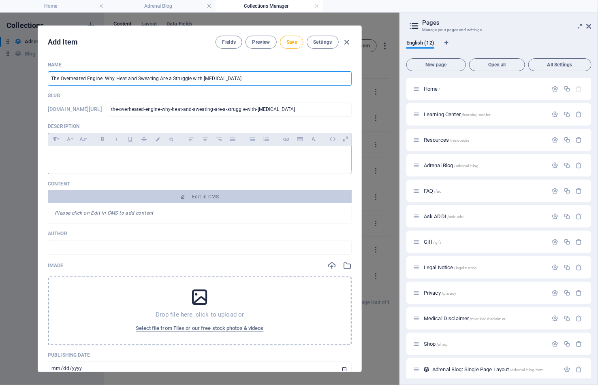
type input "The Overheated Engine: Why Heat and Sweating Are a Struggle with Adrenal Insuff…"
click at [207, 156] on p at bounding box center [200, 156] width 290 height 8
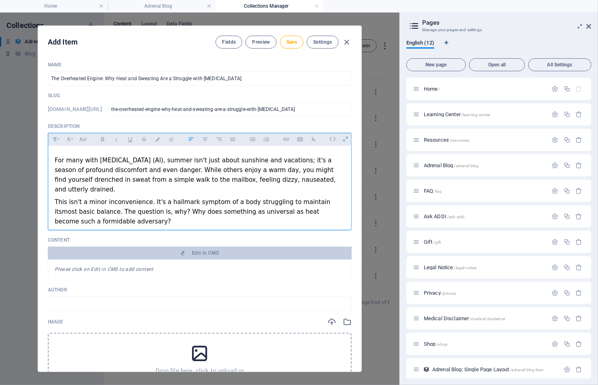
click at [55, 161] on div "For many with Adrenal Insufficiency (AI), summer isn't just about sunshine and …" at bounding box center [200, 175] width 290 height 39
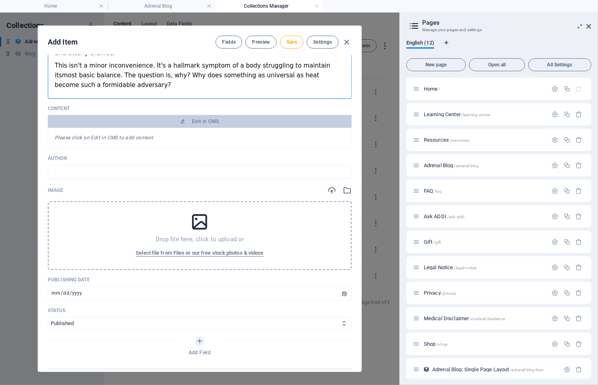
scroll to position [194, 0]
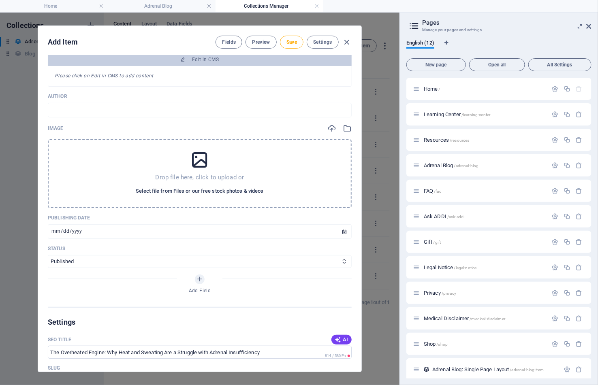
click at [228, 190] on span "Select file from Files or our free stock photos & videos" at bounding box center [200, 191] width 128 height 10
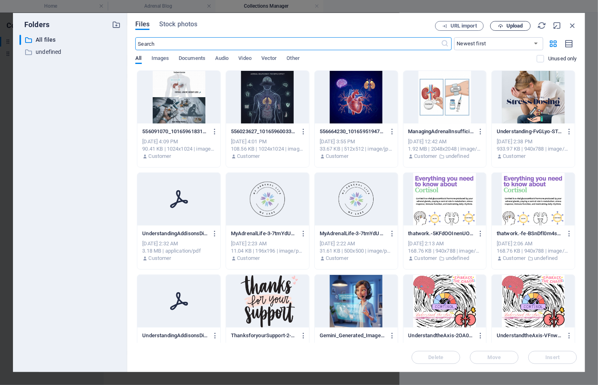
click at [518, 26] on span "Upload" at bounding box center [514, 25] width 17 height 5
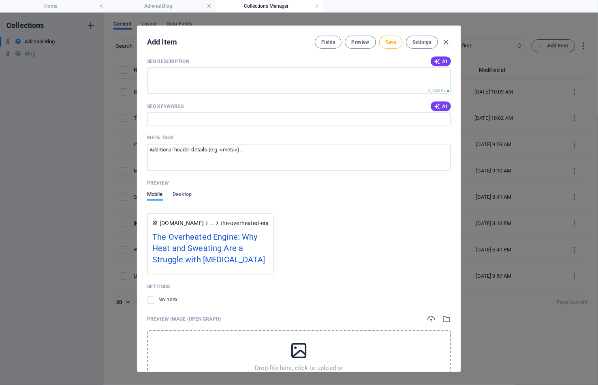
scroll to position [616, 0]
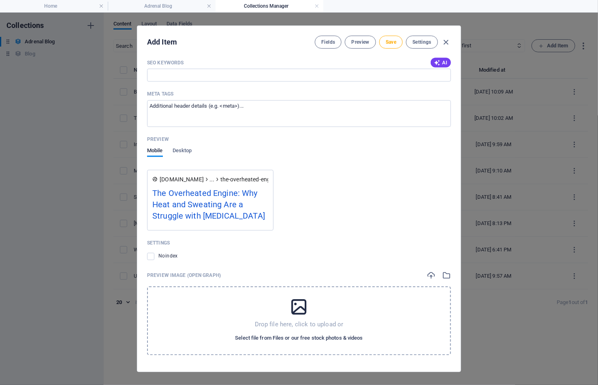
click at [326, 337] on span "Select file from Files or our free stock photos & videos" at bounding box center [299, 339] width 128 height 10
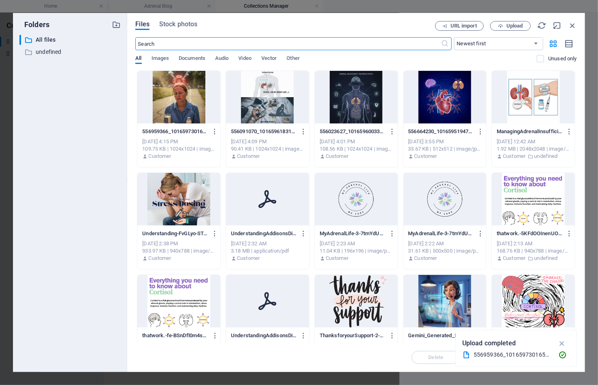
click at [182, 92] on div at bounding box center [178, 97] width 83 height 53
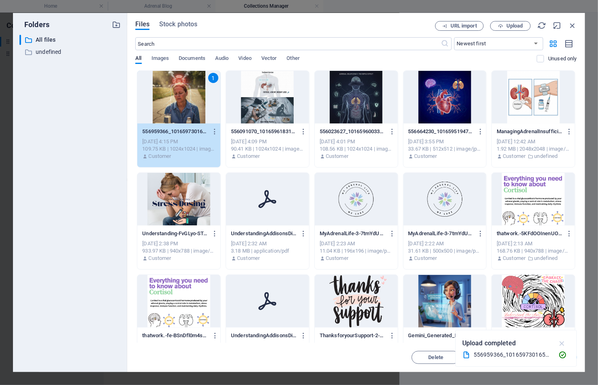
click at [559, 341] on icon "button" at bounding box center [561, 343] width 9 height 9
click at [560, 356] on span "Insert" at bounding box center [552, 357] width 42 height 5
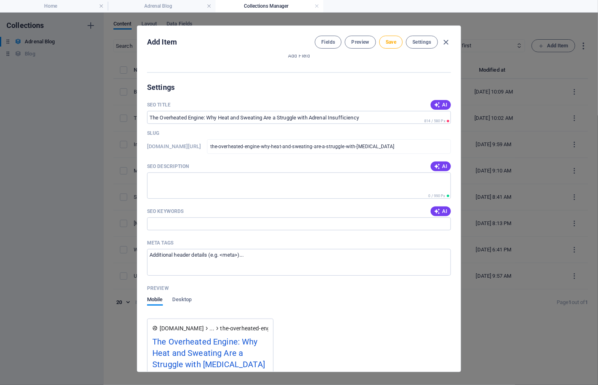
scroll to position [449, 0]
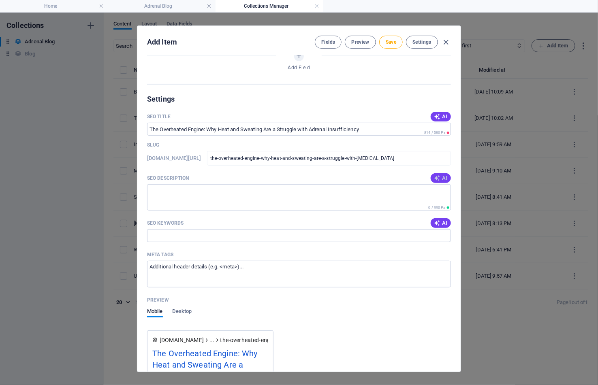
click at [441, 176] on span "AI" at bounding box center [441, 178] width 14 height 6
type textarea "Struggling with heat and sweating due to adrenal insufficiency? Discover how to…"
click at [441, 220] on span "AI" at bounding box center [441, 223] width 14 height 6
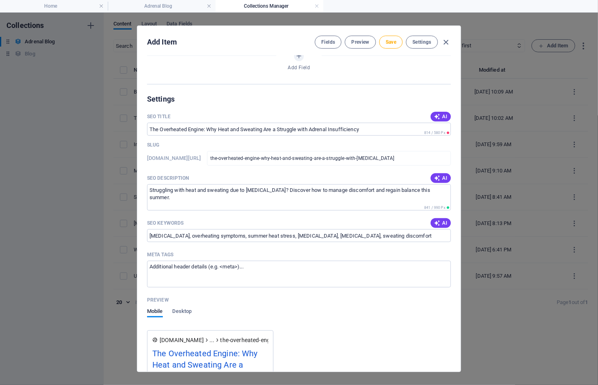
type input "adrenal insufficiency, overheating symptoms, summer heat stress, heat intoleran…"
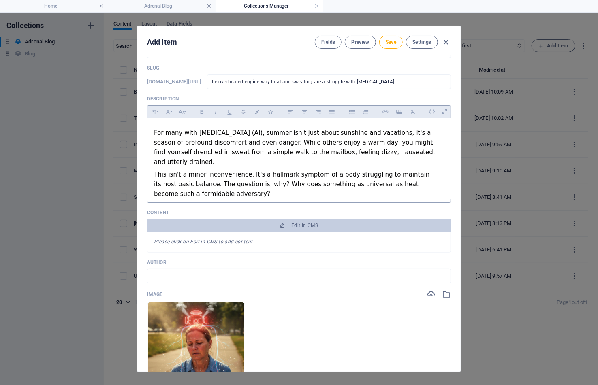
scroll to position [21, 0]
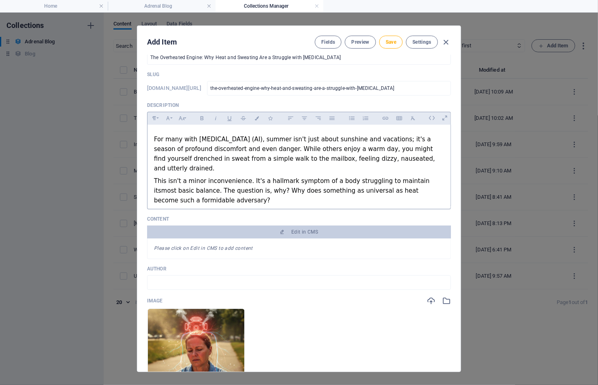
click at [357, 141] on div "For many with Adrenal Insufficiency (AI), summer isn't just about sunshine and …" at bounding box center [299, 153] width 290 height 39
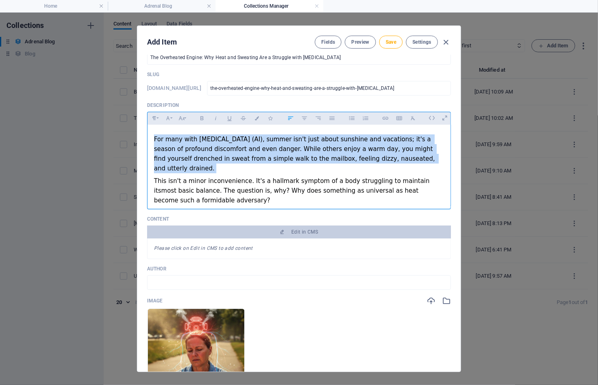
click at [357, 141] on div "For many with Adrenal Insufficiency (AI), summer isn't just about sunshine and …" at bounding box center [299, 153] width 290 height 39
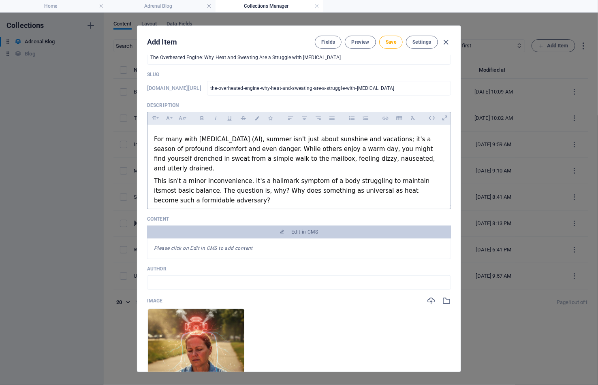
click at [348, 218] on p "Content" at bounding box center [299, 219] width 304 height 6
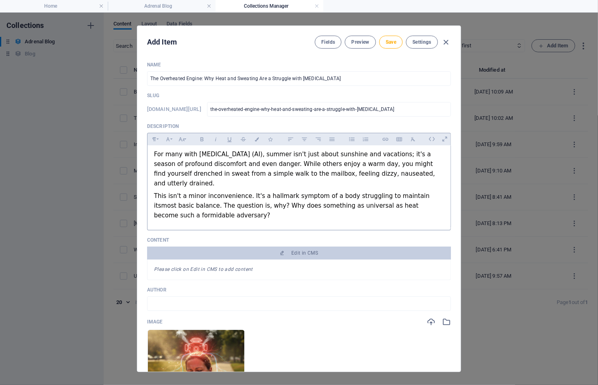
scroll to position [5, 0]
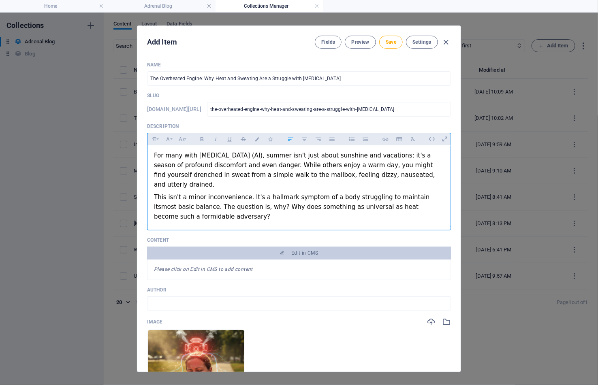
click at [300, 215] on div "This isn't a minor inconvenience. It's a hallmark symptom of a body struggling …" at bounding box center [299, 206] width 290 height 29
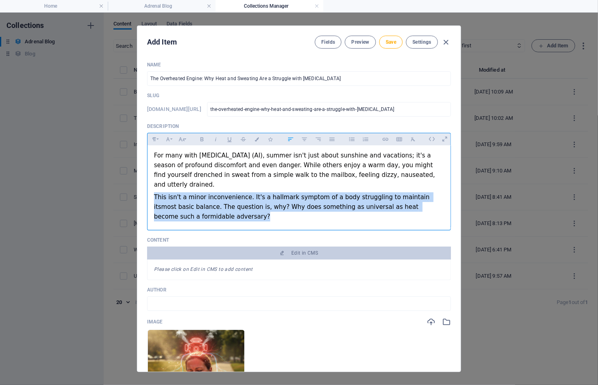
click at [300, 215] on div "This isn't a minor inconvenience. It's a hallmark symptom of a body struggling …" at bounding box center [299, 206] width 290 height 29
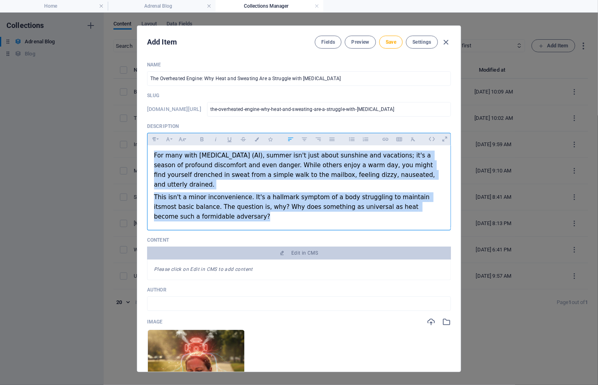
click at [294, 214] on div "This isn't a minor inconvenience. It's a hallmark symptom of a body struggling …" at bounding box center [299, 206] width 290 height 29
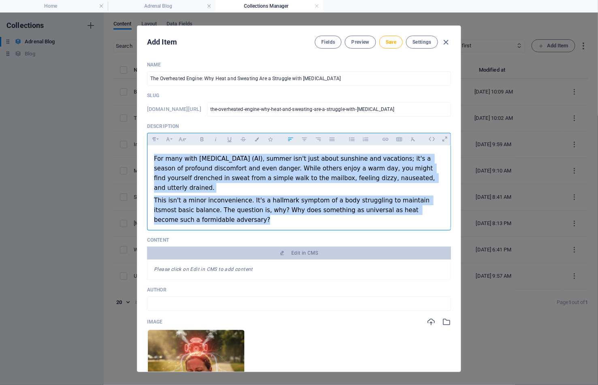
scroll to position [0, 0]
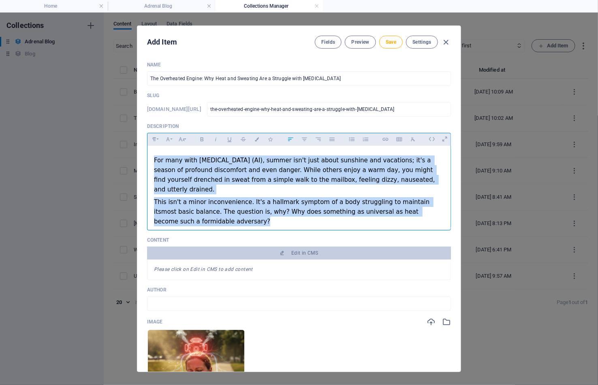
drag, startPoint x: 223, startPoint y: 213, endPoint x: 150, endPoint y: 144, distance: 100.3
click at [150, 144] on div "Paragraph Format Normal Heading 1 Heading 2 Heading 3 Heading 4 Heading 5 Headi…" at bounding box center [299, 182] width 304 height 98
click at [154, 162] on div "For many with Adrenal Insufficiency (AI), summer isn't just about sunshine and …" at bounding box center [299, 175] width 290 height 39
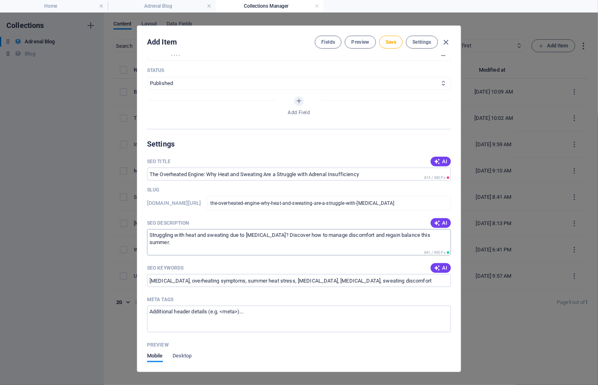
scroll to position [409, 0]
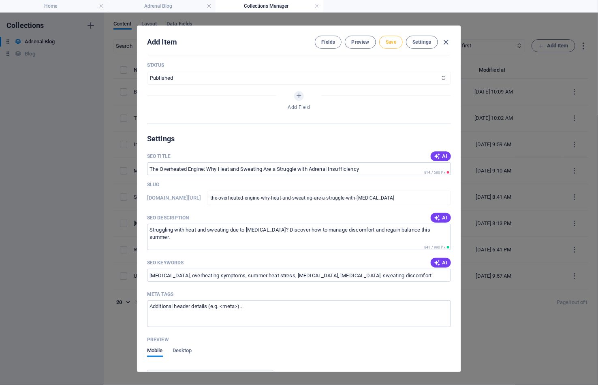
click at [391, 40] on span "Save" at bounding box center [391, 42] width 11 height 6
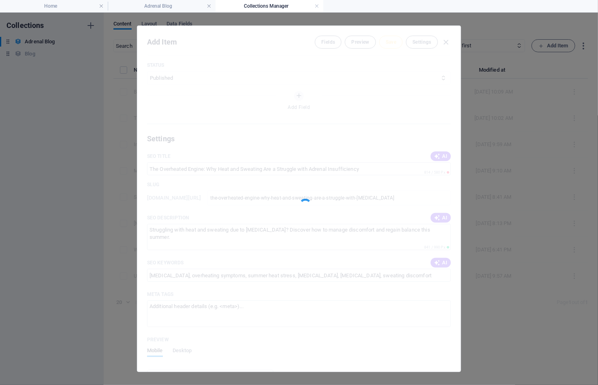
type input "the-overheated-engine-why-heat-and-sweating-are-a-struggle-with-adrenal-insuffi…"
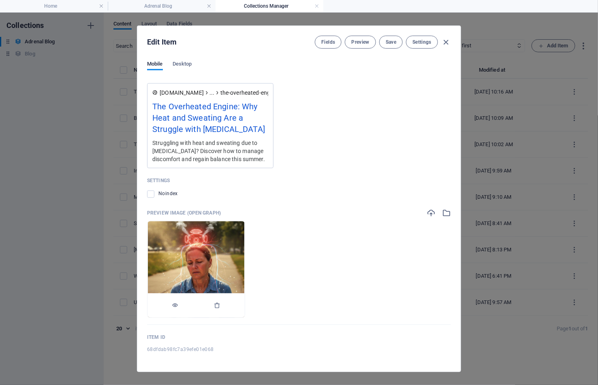
scroll to position [75, 0]
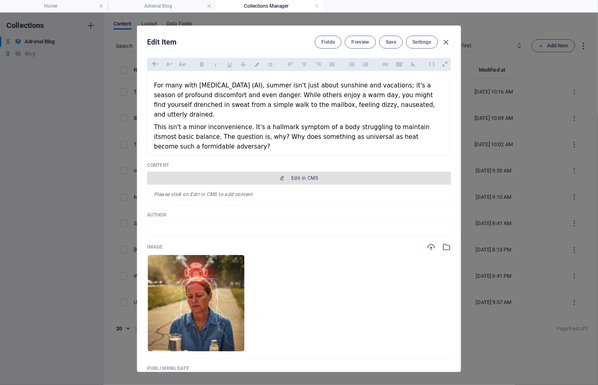
click at [307, 177] on span "Edit in CMS" at bounding box center [304, 178] width 27 height 6
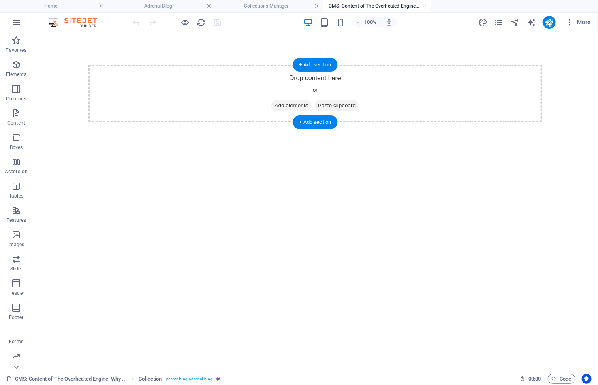
scroll to position [0, 0]
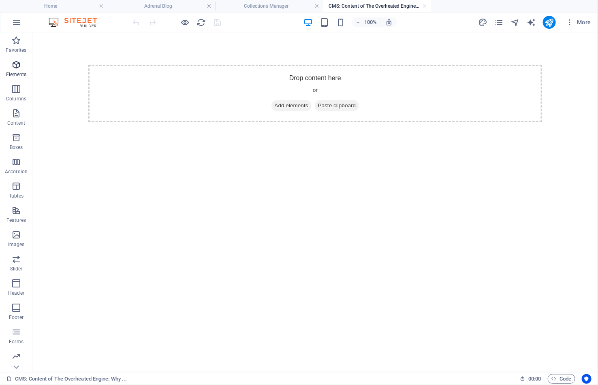
click at [15, 64] on icon "button" at bounding box center [16, 65] width 10 height 10
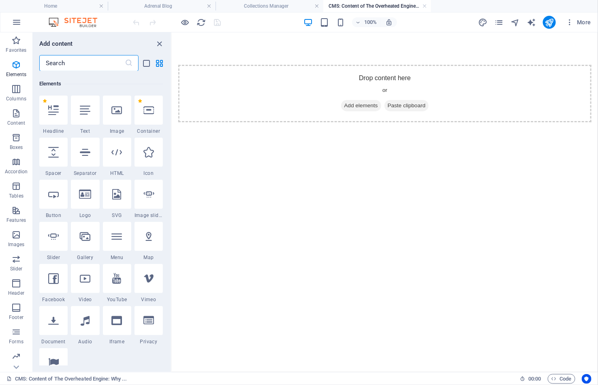
scroll to position [85, 0]
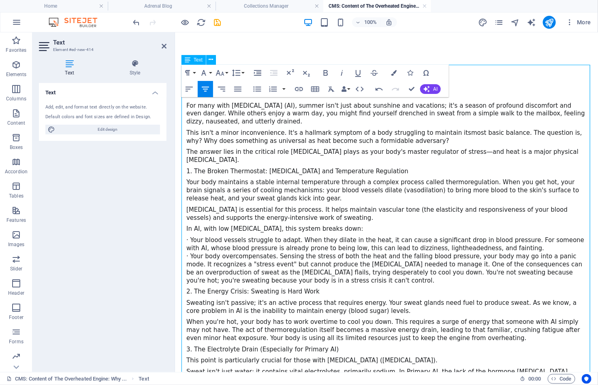
click at [499, 95] on div "For many with Adrenal Insufficiency (AI), summer isn't just about sunshine and …" at bounding box center [386, 363] width 410 height 599
click at [494, 92] on div "For many with Adrenal Insufficiency (AI), summer isn't just about sunshine and …" at bounding box center [386, 363] width 410 height 599
click at [422, 236] on div "· Your blood vessels struggle to adapt. When they dilate in the heat, it can ca…" at bounding box center [386, 244] width 400 height 16
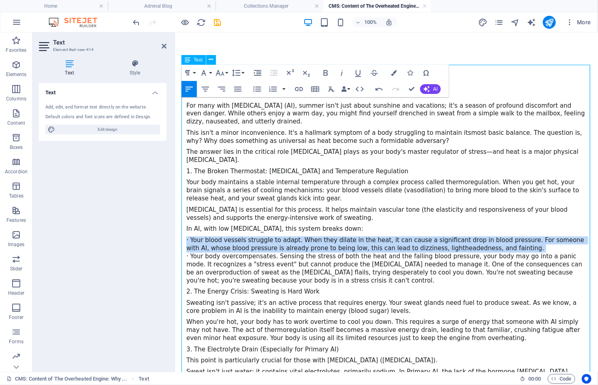
click at [422, 236] on div "· Your blood vessels struggle to adapt. When they dilate in the heat, it can ca…" at bounding box center [386, 244] width 400 height 16
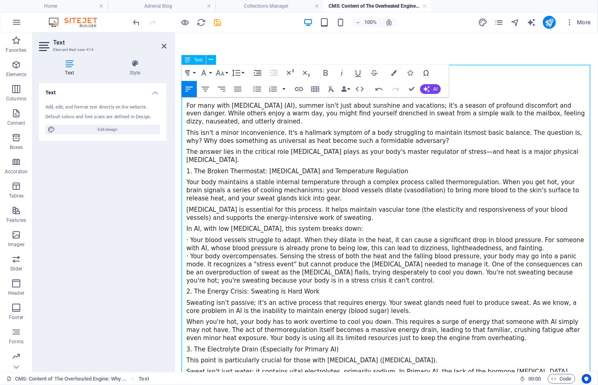
click at [352, 167] on div "1. The Broken Thermostat: Cortisol and Temperature Regulation" at bounding box center [386, 171] width 400 height 8
drag, startPoint x: 371, startPoint y: 160, endPoint x: 178, endPoint y: 158, distance: 193.2
click at [178, 158] on div "For many with Adrenal Insufficiency (AI), summer isn't just about sunshine and …" at bounding box center [386, 364] width 423 height 664
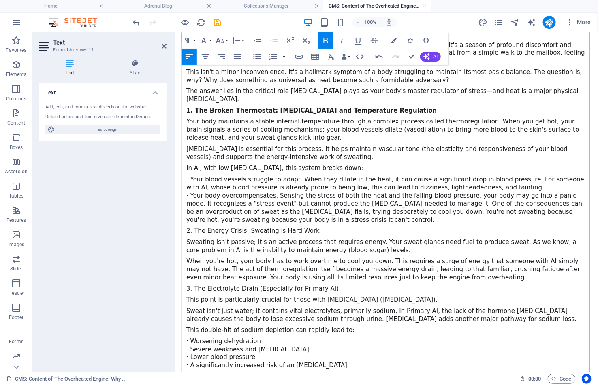
scroll to position [62, 0]
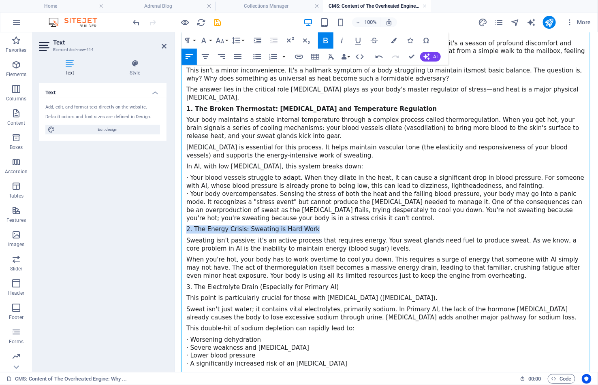
drag, startPoint x: 317, startPoint y: 213, endPoint x: 179, endPoint y: 207, distance: 138.7
click at [179, 207] on div "For many with Adrenal Insufficiency (AI), summer isn't just about sunshine and …" at bounding box center [386, 302] width 423 height 664
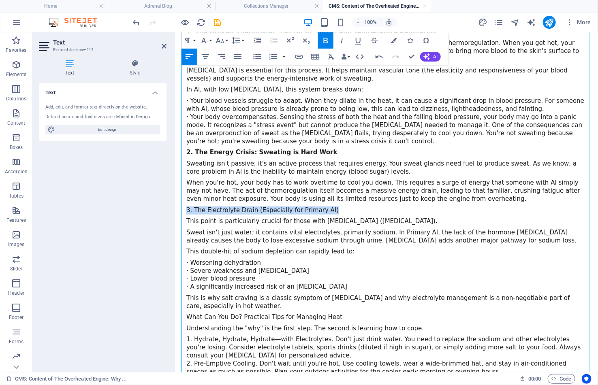
drag, startPoint x: 340, startPoint y: 189, endPoint x: 186, endPoint y: 183, distance: 154.8
click at [186, 183] on div "For many with Adrenal Insufficiency (AI), summer isn't just about sunshine and …" at bounding box center [386, 233] width 400 height 542
drag, startPoint x: 340, startPoint y: 189, endPoint x: 169, endPoint y: 187, distance: 171.3
click at [175, 187] on html "Skip to main content For many with Adrenal Insufficiency (AI), summer isn't jus…" at bounding box center [386, 225] width 423 height 664
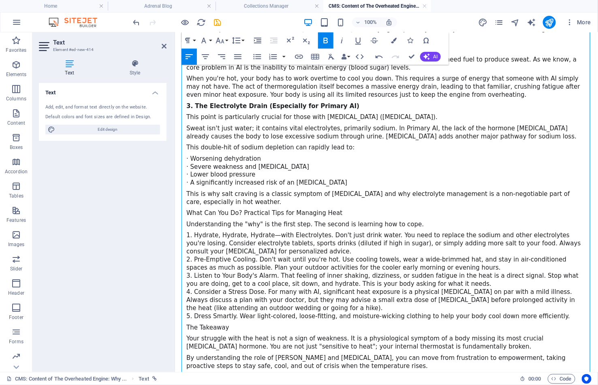
scroll to position [244, 0]
drag, startPoint x: 344, startPoint y: 189, endPoint x: 184, endPoint y: 184, distance: 160.1
click at [184, 184] on div "For many with Adrenal Insufficiency (AI), summer isn't just about sunshine and …" at bounding box center [386, 130] width 410 height 554
drag, startPoint x: 184, startPoint y: 207, endPoint x: 268, endPoint y: 207, distance: 83.4
click at [268, 207] on div "For many with Adrenal Insufficiency (AI), summer isn't just about sunshine and …" at bounding box center [386, 130] width 410 height 554
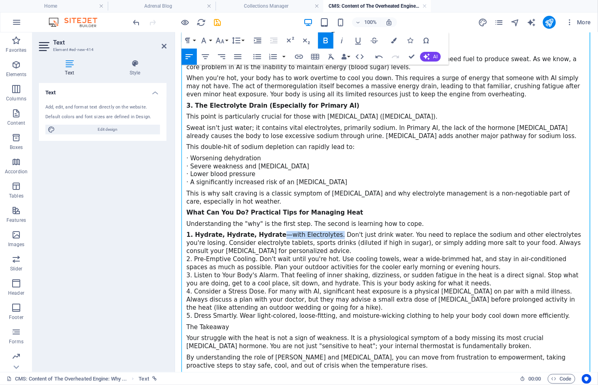
drag, startPoint x: 326, startPoint y: 209, endPoint x: 271, endPoint y: 209, distance: 55.1
click at [271, 231] on div "1. Hydrate, Hydrate, Hydrate —with Electrolytes. Don't just drink water. You ne…" at bounding box center [386, 243] width 400 height 24
click at [344, 255] on div "2. Pre-Emptive Cooling. Don't wait until you're hot. Use cooling towels, wear a…" at bounding box center [386, 263] width 400 height 16
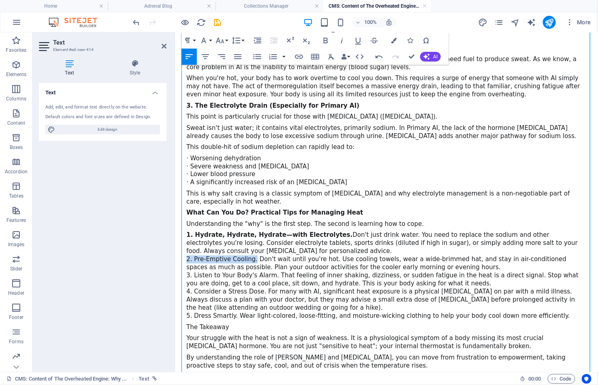
drag, startPoint x: 186, startPoint y: 230, endPoint x: 252, endPoint y: 229, distance: 66.0
click at [252, 255] on div "2. Pre-Emptive Cooling. Don't wait until you're hot. Use cooling towels, wear a…" at bounding box center [386, 263] width 400 height 16
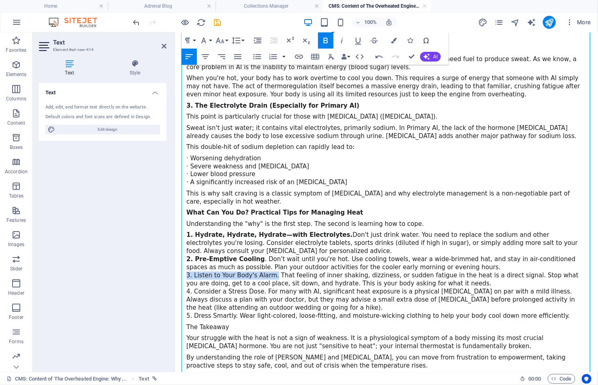
drag, startPoint x: 187, startPoint y: 246, endPoint x: 273, endPoint y: 247, distance: 86.7
click at [273, 271] on div "3. Listen to Your Body's Alarm. That feeling of inner shaking, dizziness, or su…" at bounding box center [386, 279] width 400 height 16
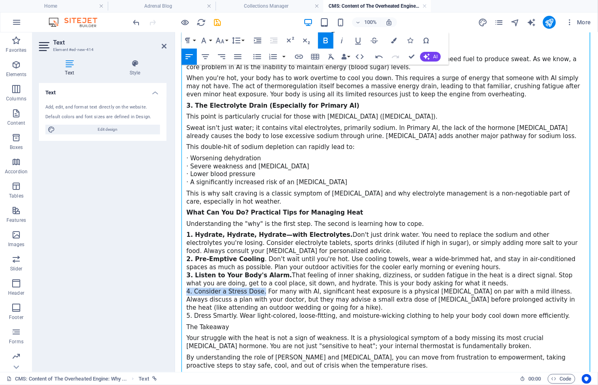
drag, startPoint x: 186, startPoint y: 262, endPoint x: 261, endPoint y: 265, distance: 75.0
click at [261, 288] on div "4. Consider a Stress Dose. For many with AI, significant heat exposure is a phy…" at bounding box center [386, 300] width 400 height 24
drag, startPoint x: 187, startPoint y: 284, endPoint x: 235, endPoint y: 283, distance: 47.8
click at [235, 312] on div "5. Dress Smartly. Wear light-colored, loose-fitting, and moisture-wicking cloth…" at bounding box center [386, 316] width 400 height 8
drag, startPoint x: 239, startPoint y: 297, endPoint x: 179, endPoint y: 295, distance: 60.0
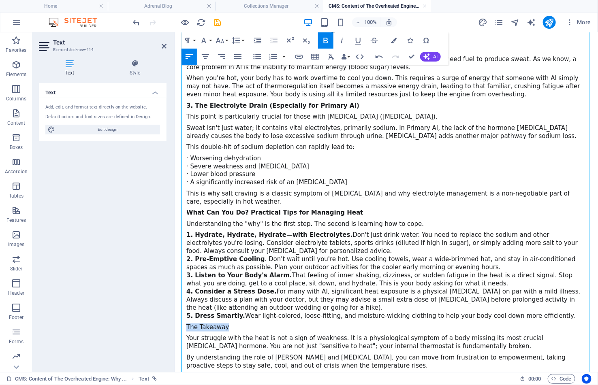
click at [179, 295] on div "For many with Adrenal Insufficiency (AI), summer isn't just about sunshine and …" at bounding box center [386, 120] width 423 height 664
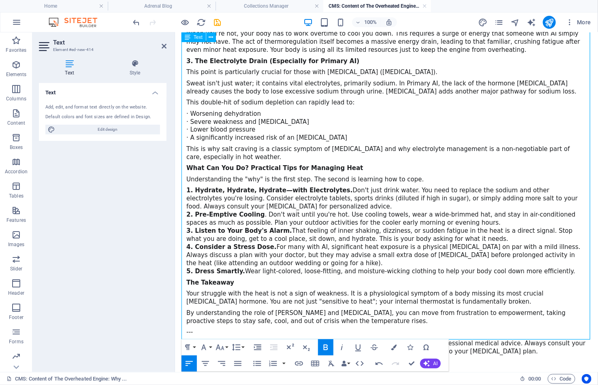
scroll to position [288, 0]
drag, startPoint x: 203, startPoint y: 298, endPoint x: 174, endPoint y: 298, distance: 29.2
click at [175, 298] on html "Skip to main content For many with Adrenal Insufficiency (AI), summer isn't jus…" at bounding box center [386, 76] width 423 height 664
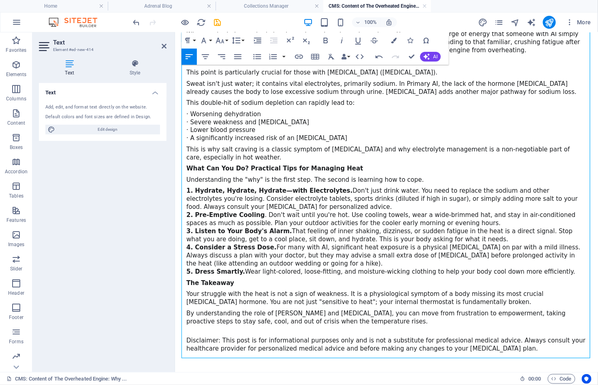
click at [234, 337] on div "Disclaimer: This post is for informational purposes only and is not a substitut…" at bounding box center [386, 345] width 400 height 16
click at [261, 337] on div "Disclaimer: This blog post is for informational purposes only and is not a subs…" at bounding box center [386, 345] width 400 height 16
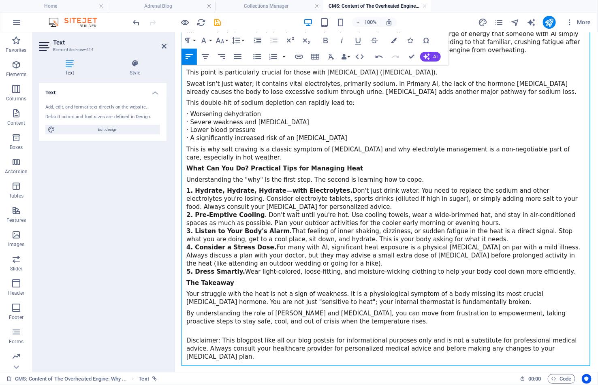
click at [365, 367] on div at bounding box center [386, 370] width 410 height 7
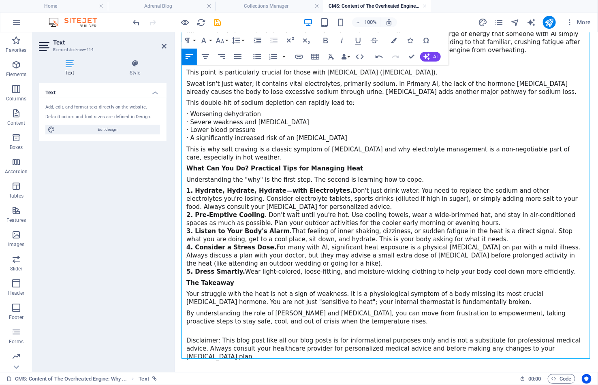
click at [211, 374] on div at bounding box center [252, 380] width 134 height 12
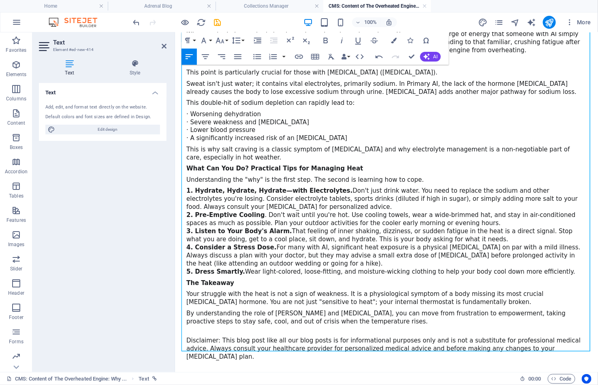
click at [396, 290] on div "Your struggle with the heat is not a sign of weakness. It is a physiological sy…" at bounding box center [386, 298] width 400 height 16
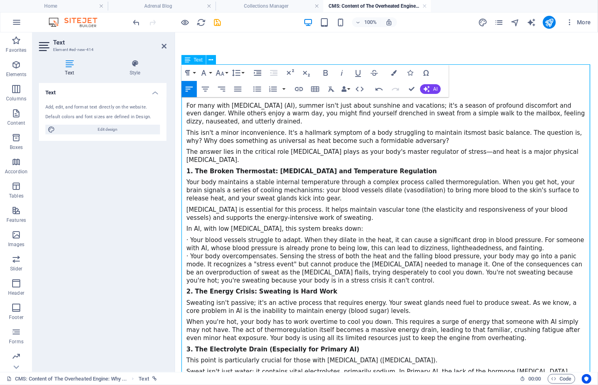
scroll to position [0, 0]
click at [546, 22] on icon "publish" at bounding box center [548, 22] width 9 height 9
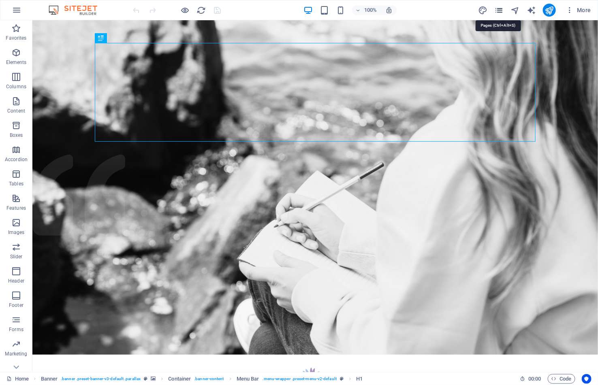
click at [499, 9] on icon "pages" at bounding box center [498, 10] width 9 height 9
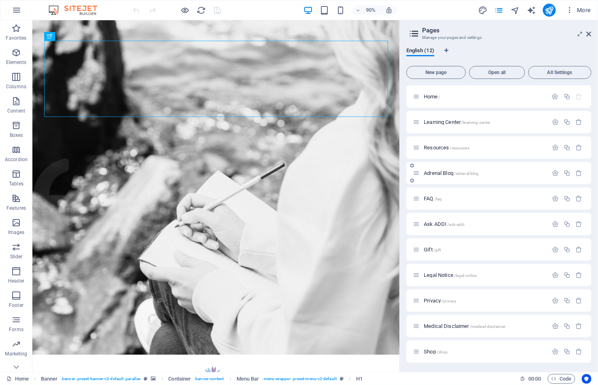
click at [446, 172] on span "Adrenal Blog /adrenal-blog" at bounding box center [451, 173] width 55 height 6
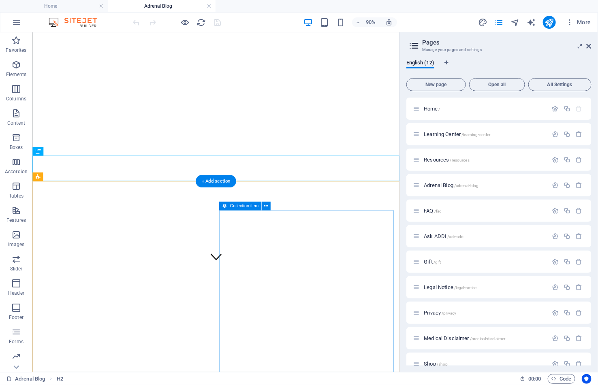
scroll to position [112, 0]
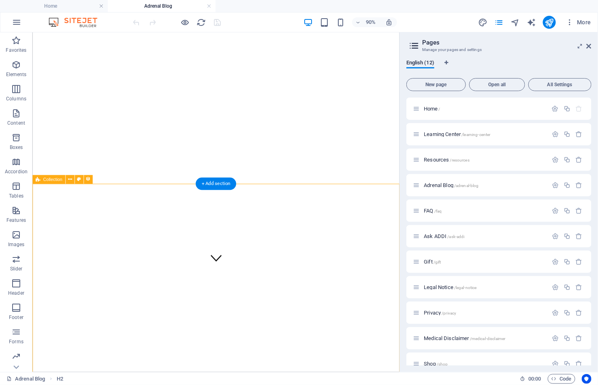
select select "columns.publishing_date_DESC"
select select "columns.status"
select select "columns.publishing_date"
select select "past"
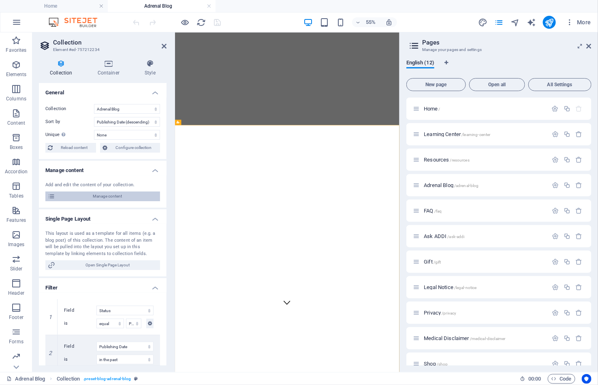
click at [107, 196] on span "Manage content" at bounding box center [108, 197] width 100 height 10
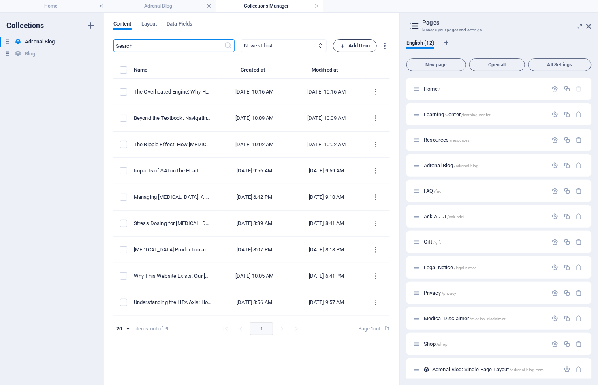
click at [357, 42] on span "Add Item" at bounding box center [355, 46] width 30 height 10
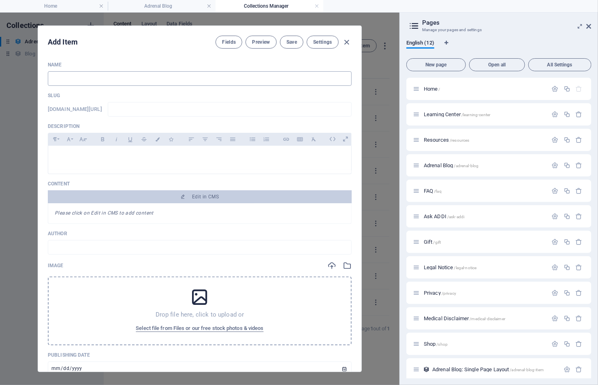
click at [191, 82] on input "text" at bounding box center [200, 78] width 304 height 15
paste input "Waking the Sleeping Giant: A Guide to Tapering Steroids for Secondary Adrenal I…"
type input "Waking the Sleeping Giant: A Guide to Tapering Steroids for Secondary Adrenal I…"
type input "waking-the-sleeping-giant-a-guide-to-tapering-steroids-for-secondary-adrenal-in…"
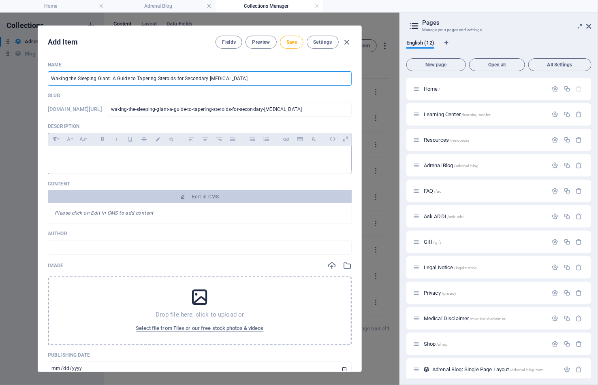
type input "Waking the Sleeping Giant: A Guide to Tapering Steroids for Secondary Adrenal I…"
click at [215, 150] on div at bounding box center [199, 158] width 303 height 24
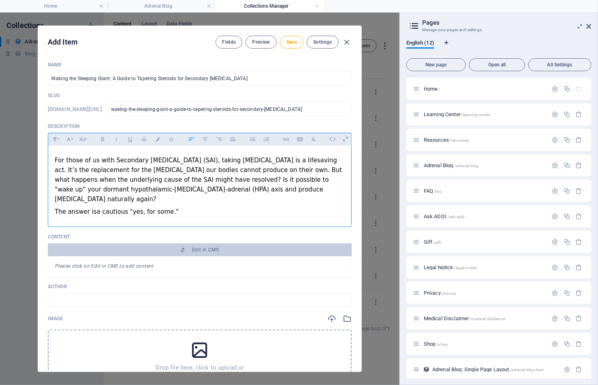
click at [55, 207] on div "The answer is a cautious "yes, for some."" at bounding box center [200, 212] width 290 height 10
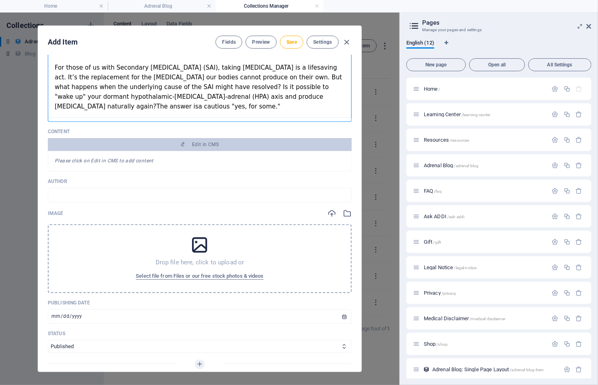
scroll to position [117, 0]
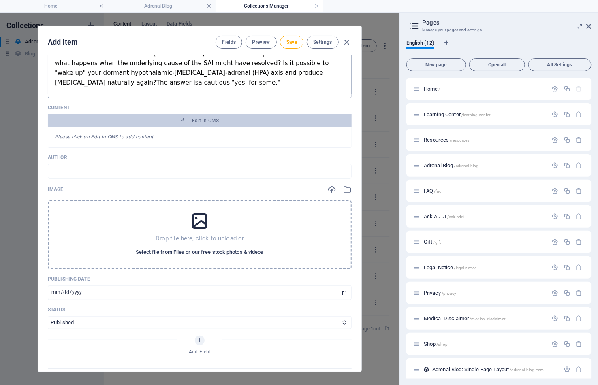
click at [201, 249] on span "Select file from Files or our free stock photos & videos" at bounding box center [200, 252] width 128 height 10
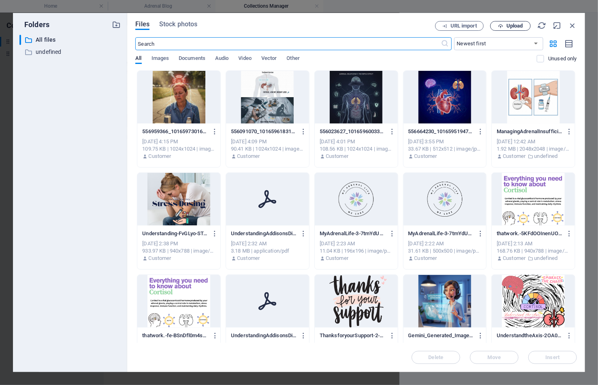
click at [510, 28] on span "Upload" at bounding box center [514, 25] width 17 height 5
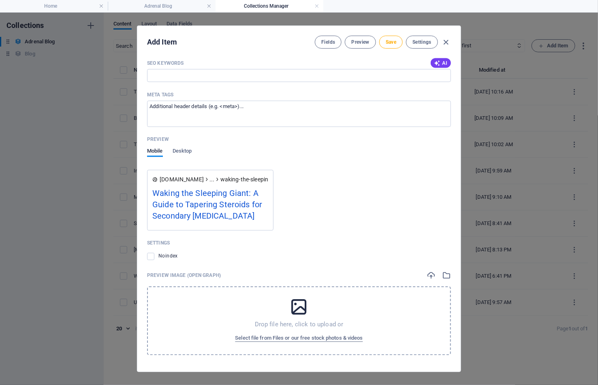
scroll to position [599, 0]
click at [309, 336] on span "Select file from Files or our free stock photos & videos" at bounding box center [299, 339] width 128 height 10
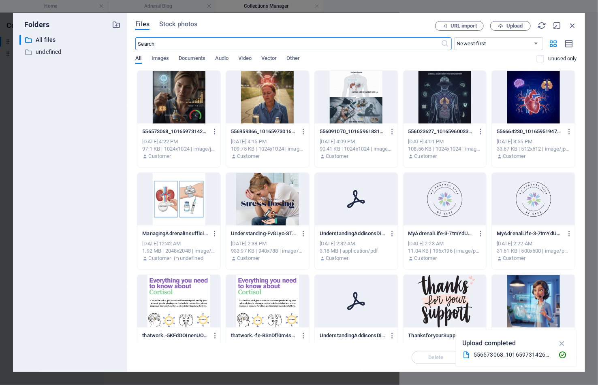
click at [165, 92] on div at bounding box center [178, 97] width 83 height 53
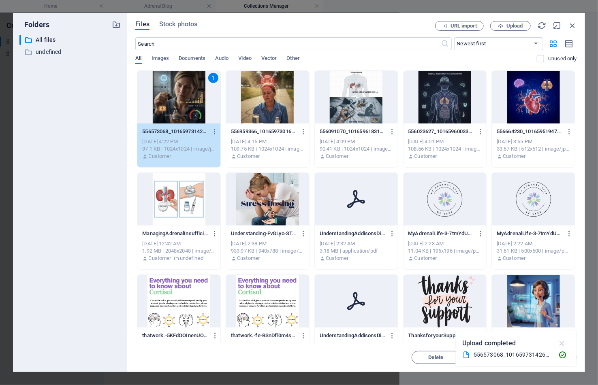
click at [563, 341] on icon "button" at bounding box center [561, 343] width 9 height 9
click at [555, 358] on span "Insert" at bounding box center [553, 357] width 14 height 5
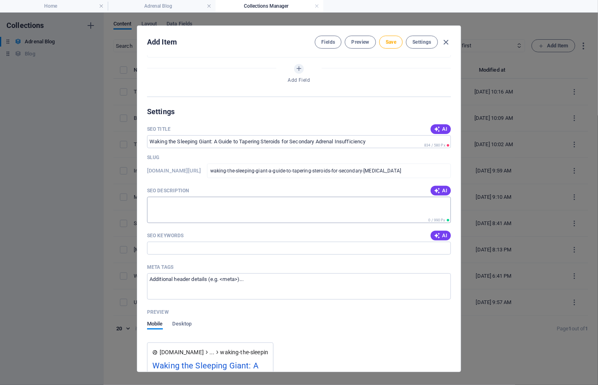
scroll to position [422, 0]
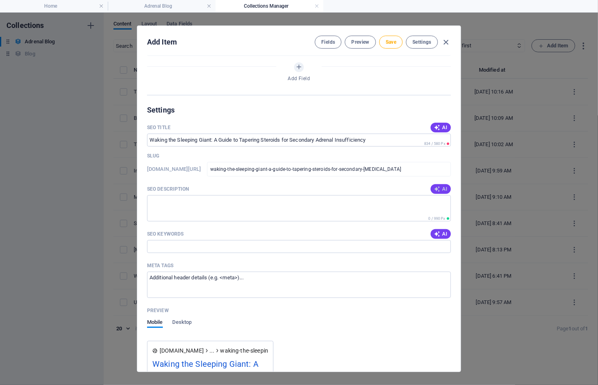
click at [440, 186] on span "AI" at bounding box center [441, 189] width 14 height 6
type textarea "Discover how to safely taper steroids in our guide, Waking the Sleeping Giant, …"
click at [439, 231] on span "AI" at bounding box center [441, 234] width 14 height 6
type input "secondary adrenal insufficiency, tapering steroids, hydrocortisone, hypothalami…"
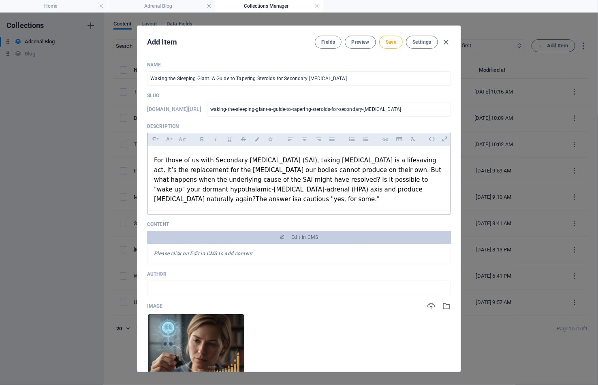
scroll to position [0, 0]
click at [365, 144] on button "Ordered List" at bounding box center [365, 139] width 13 height 11
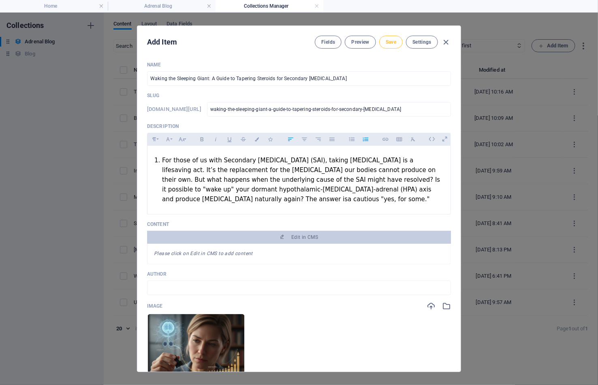
click at [392, 38] on button "Save" at bounding box center [390, 42] width 23 height 13
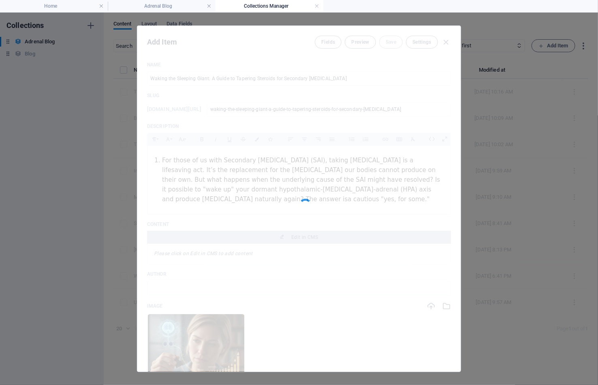
type input "waking-the-sleeping-giant-a-guide-to-tapering-steroids-for-secondary-adrenal-in…"
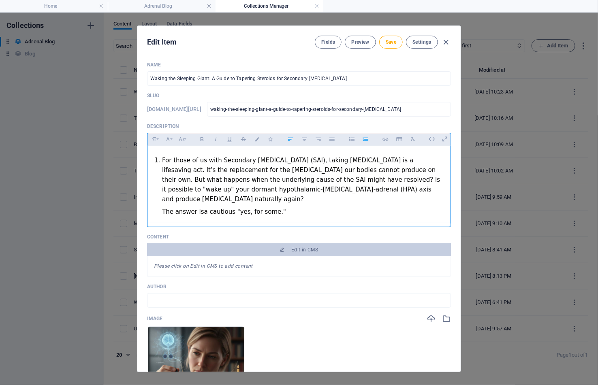
click at [161, 160] on ol "For those of us with Secondary Adrenal Insufficiency (SAI), taking hydrocortiso…" at bounding box center [299, 187] width 290 height 62
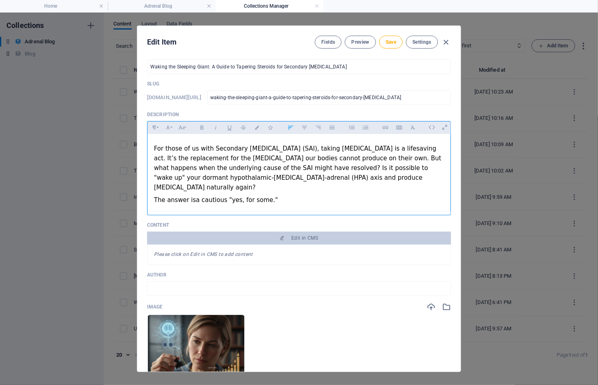
scroll to position [15, 0]
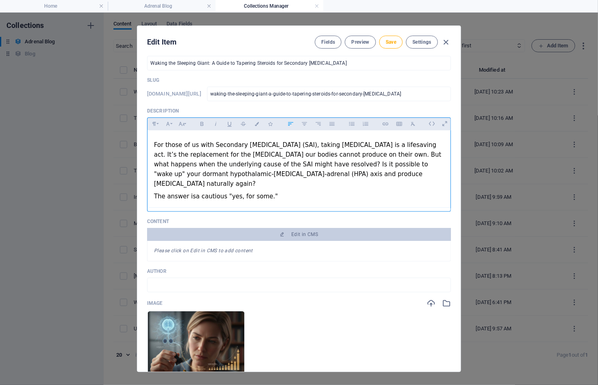
click at [156, 192] on div "The answer is a cautious "yes, for some."" at bounding box center [299, 197] width 290 height 10
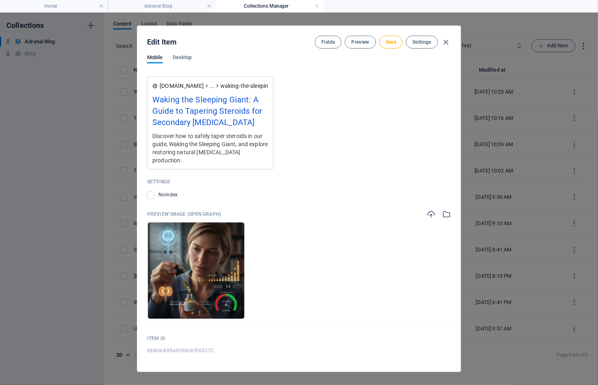
scroll to position [686, 0]
click at [395, 44] on span "Save" at bounding box center [391, 42] width 11 height 6
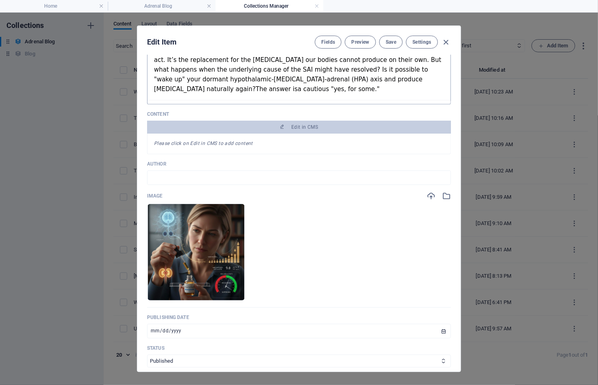
scroll to position [106, 0]
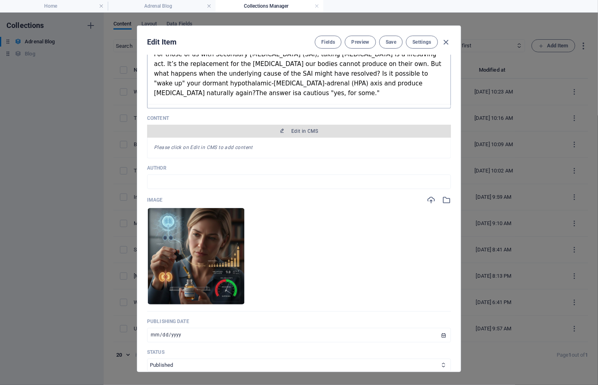
click at [315, 129] on span "Edit in CMS" at bounding box center [304, 131] width 27 height 6
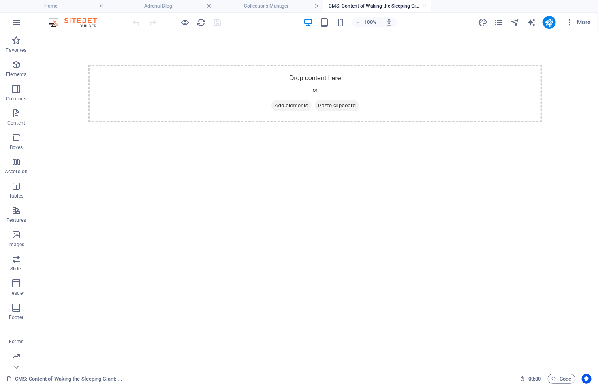
scroll to position [0, 0]
click at [17, 65] on icon "button" at bounding box center [16, 65] width 10 height 10
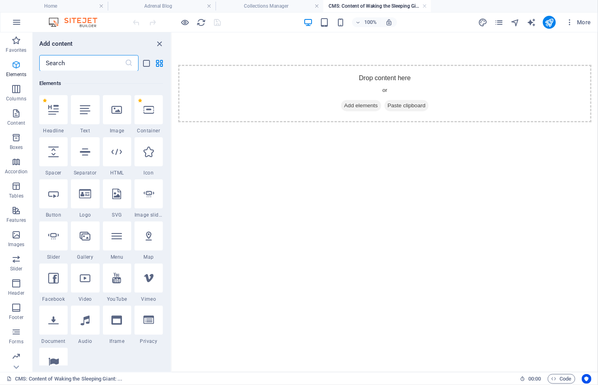
scroll to position [85, 0]
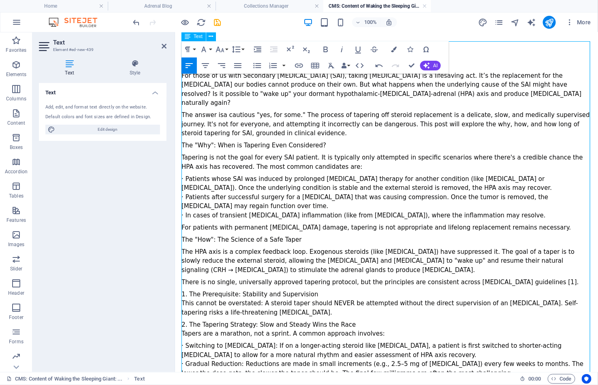
scroll to position [32, 0]
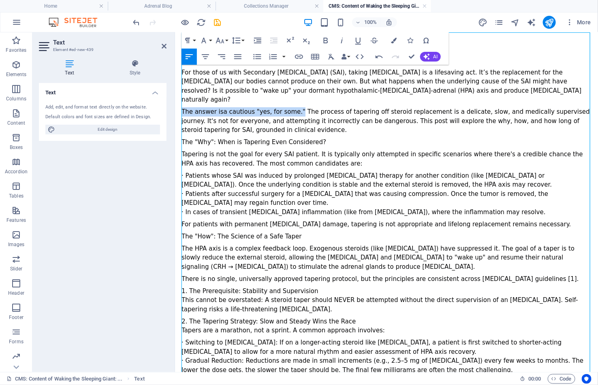
drag, startPoint x: 297, startPoint y: 102, endPoint x: 182, endPoint y: 101, distance: 115.0
click at [182, 107] on div "The answer is a cautious "yes, for some." The process of tapering off steroid r…" at bounding box center [386, 121] width 410 height 28
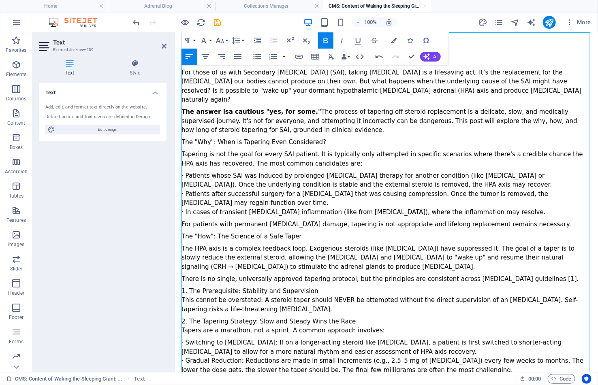
click at [273, 137] on div "The "Why": When is Tapering Even Considered?" at bounding box center [386, 141] width 410 height 9
drag, startPoint x: 325, startPoint y: 132, endPoint x: 169, endPoint y: 125, distance: 156.1
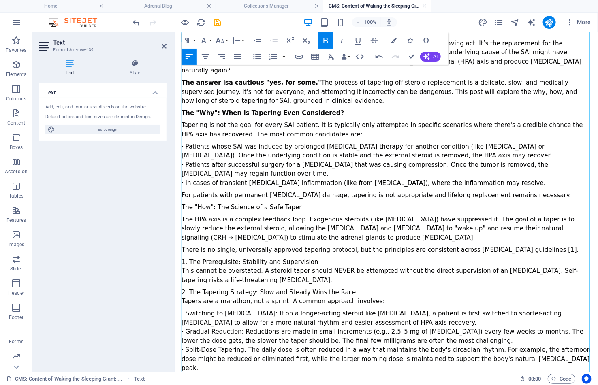
scroll to position [61, 0]
click at [319, 142] on div "· Patients whose SAI was induced by prolonged glucocorticoid therapy for anothe…" at bounding box center [386, 151] width 410 height 18
click at [398, 179] on div "· In cases of transient pituitary inflammation (like from lymphocytic hypophysi…" at bounding box center [386, 183] width 410 height 9
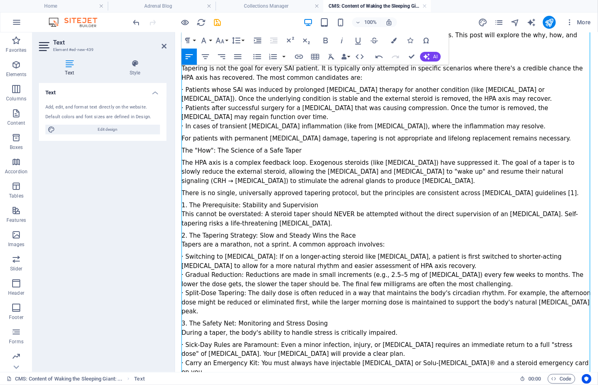
scroll to position [119, 0]
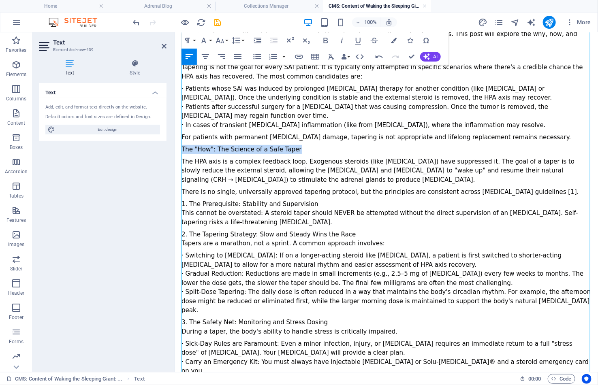
drag, startPoint x: 298, startPoint y: 139, endPoint x: 178, endPoint y: 139, distance: 119.5
click at [178, 139] on div "For those of us with Secondary Adrenal Insufficiency (SAI), taking hydrocortiso…" at bounding box center [386, 362] width 423 height 899
click at [259, 239] on div "Tapers are a marathon, not a sprint. A common approach involves:" at bounding box center [386, 243] width 410 height 9
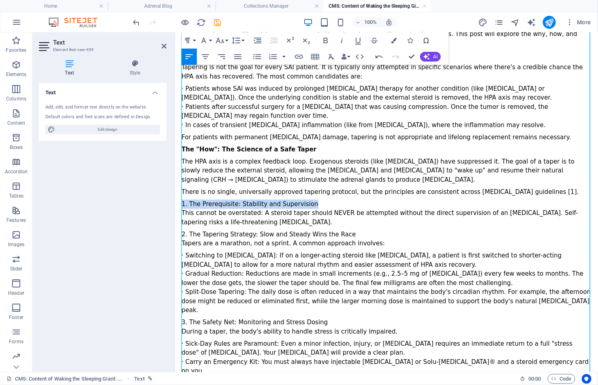
drag, startPoint x: 317, startPoint y: 195, endPoint x: 181, endPoint y: 192, distance: 136.1
click at [181, 199] on div "1. The Prerequisite: Stability and Supervision" at bounding box center [386, 203] width 410 height 9
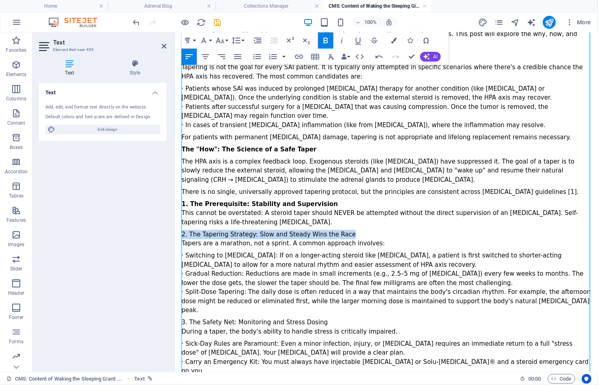
drag, startPoint x: 352, startPoint y: 223, endPoint x: 179, endPoint y: 221, distance: 173.4
click at [179, 221] on div "For those of us with Secondary Adrenal Insufficiency (SAI), taking hydrocortiso…" at bounding box center [386, 362] width 423 height 899
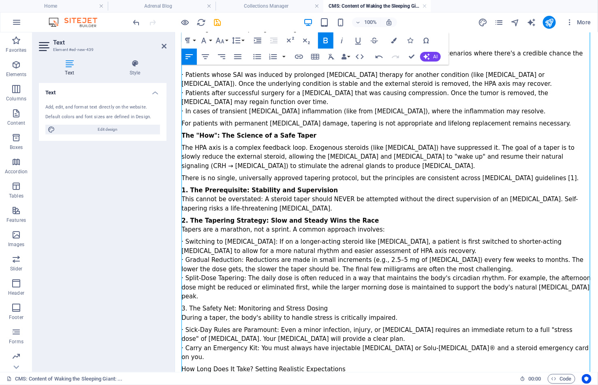
click at [403, 200] on div "This cannot be overstated: A steroid taper should NEVER be attempted without th…" at bounding box center [386, 203] width 410 height 18
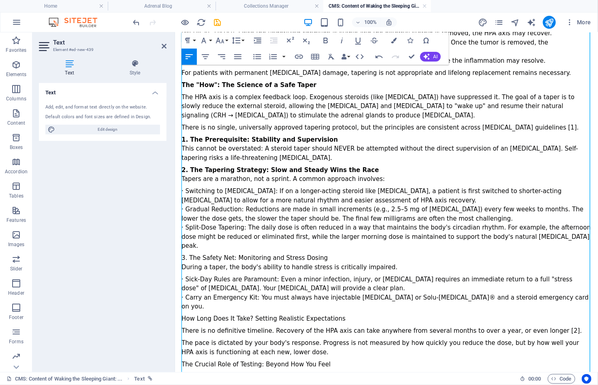
scroll to position [185, 0]
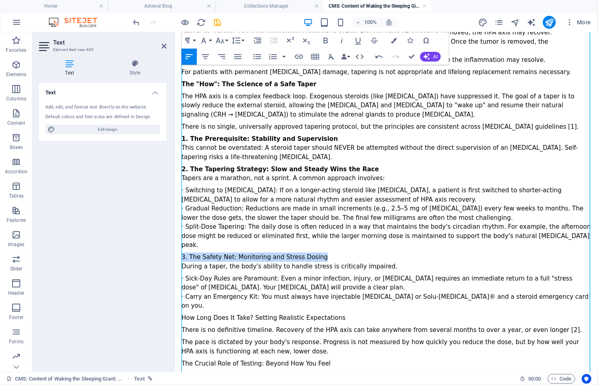
drag, startPoint x: 330, startPoint y: 235, endPoint x: 152, endPoint y: 232, distance: 178.2
click at [175, 232] on html "Skip to main content For those of us with Secondary Adrenal Insufficiency (SAI)…" at bounding box center [386, 296] width 423 height 899
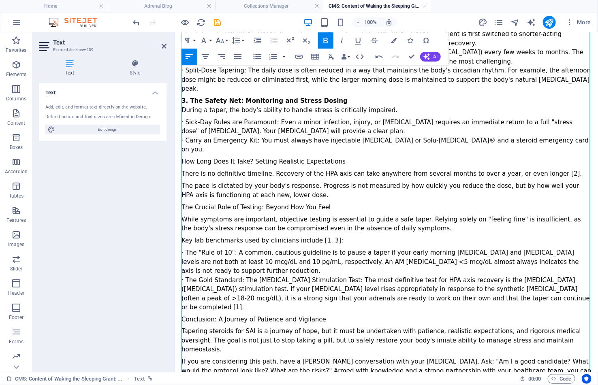
scroll to position [350, 0]
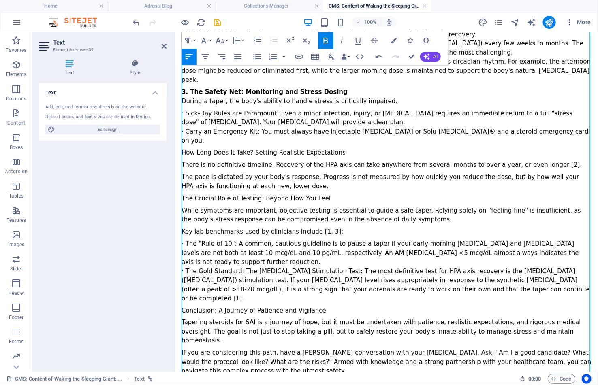
drag, startPoint x: 376, startPoint y: 157, endPoint x: 254, endPoint y: 160, distance: 122.0
click at [376, 172] on div "The pace is dictated by your body's response. Progress is not measured by how q…" at bounding box center [386, 181] width 410 height 18
drag, startPoint x: 333, startPoint y: 167, endPoint x: 173, endPoint y: 169, distance: 160.0
click at [175, 169] on html "Skip to main content For those of us with Secondary Adrenal Insufficiency (SAI)…" at bounding box center [386, 131] width 423 height 899
click at [375, 160] on div "For those of us with Secondary Adrenal Insufficiency (SAI), taking hydrocortiso…" at bounding box center [386, 149] width 410 height 799
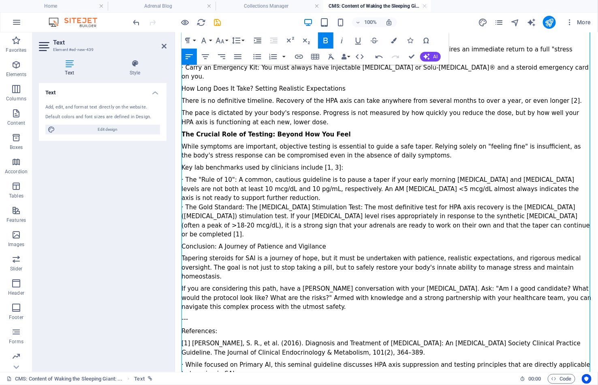
scroll to position [416, 0]
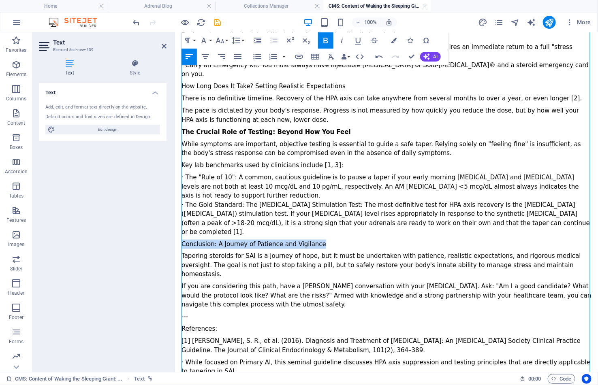
drag, startPoint x: 323, startPoint y: 196, endPoint x: 177, endPoint y: 193, distance: 145.8
click at [177, 193] on div "For those of us with Secondary Adrenal Insufficiency (SAI), taking hydrocortiso…" at bounding box center [386, 65] width 423 height 899
click at [252, 312] on div "---" at bounding box center [386, 316] width 410 height 9
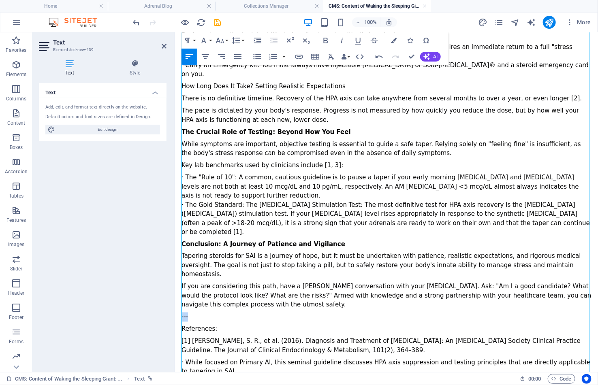
drag, startPoint x: 204, startPoint y: 258, endPoint x: 177, endPoint y: 258, distance: 27.1
click at [177, 258] on div "For those of us with Secondary Adrenal Insufficiency (SAI), taking hydrocortiso…" at bounding box center [386, 65] width 423 height 899
drag, startPoint x: 219, startPoint y: 271, endPoint x: 181, endPoint y: 271, distance: 38.5
click at [181, 324] on div "References:" at bounding box center [386, 328] width 410 height 9
click at [260, 324] on div "References:" at bounding box center [386, 328] width 410 height 9
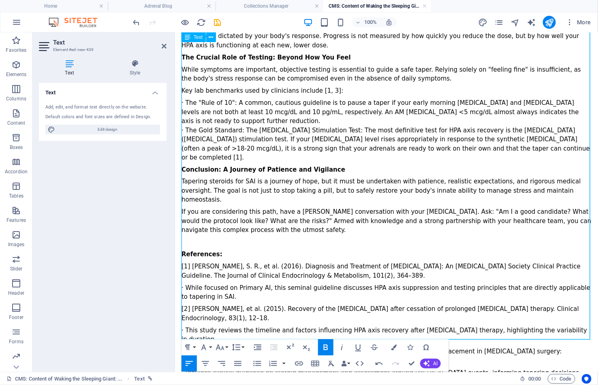
scroll to position [490, 0]
drag, startPoint x: 213, startPoint y: 318, endPoint x: 174, endPoint y: 318, distance: 39.3
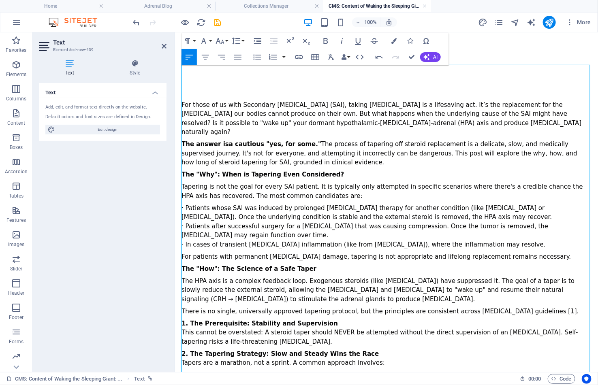
scroll to position [0, 0]
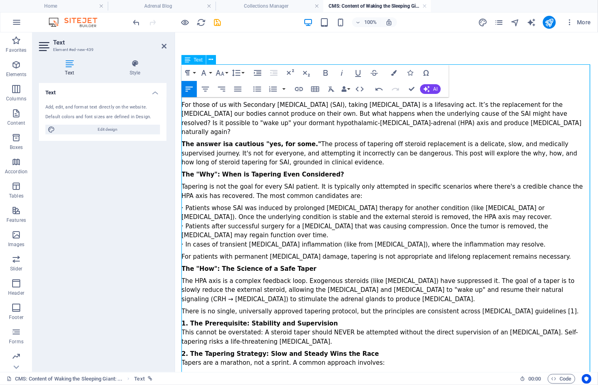
click at [182, 103] on div "For those of us with Secondary Adrenal Insufficiency (SAI), taking hydrocortiso…" at bounding box center [386, 118] width 410 height 36
click at [550, 25] on icon "publish" at bounding box center [548, 22] width 9 height 9
